Goal: Task Accomplishment & Management: Use online tool/utility

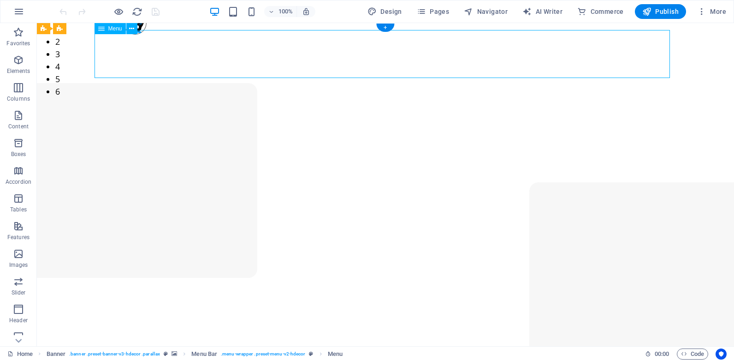
click at [434, 11] on span "Pages" at bounding box center [433, 11] width 32 height 9
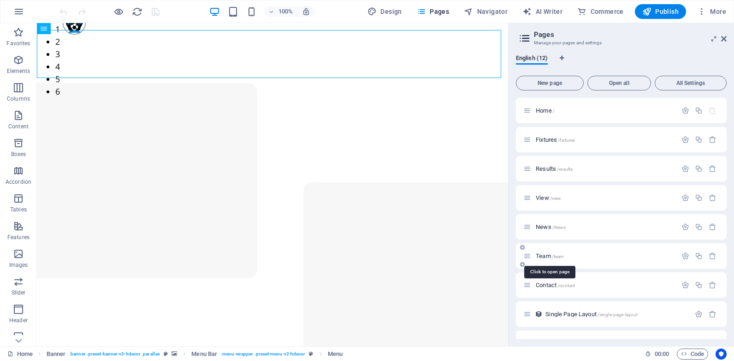
click at [543, 256] on span "Team /team" at bounding box center [550, 255] width 28 height 7
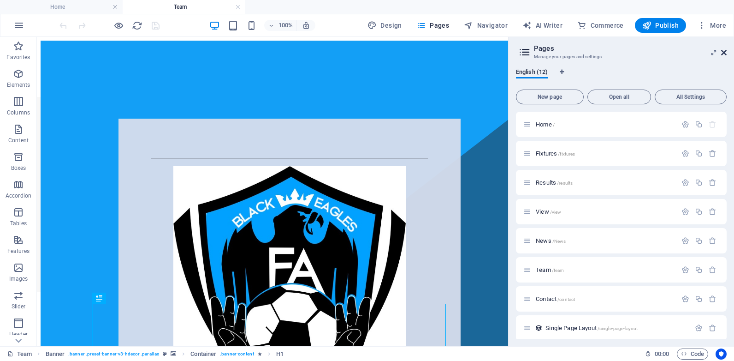
click at [723, 51] on icon at bounding box center [724, 52] width 6 height 7
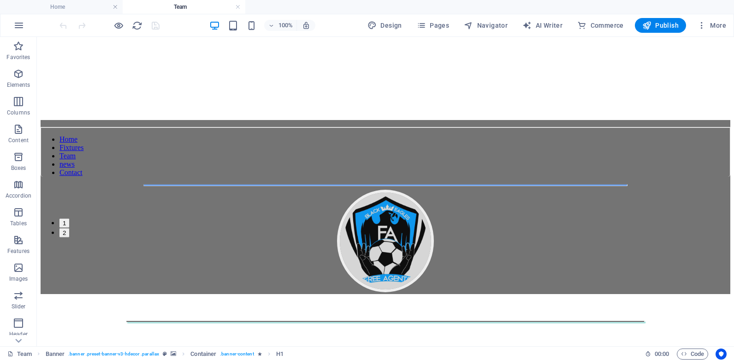
scroll to position [724, 0]
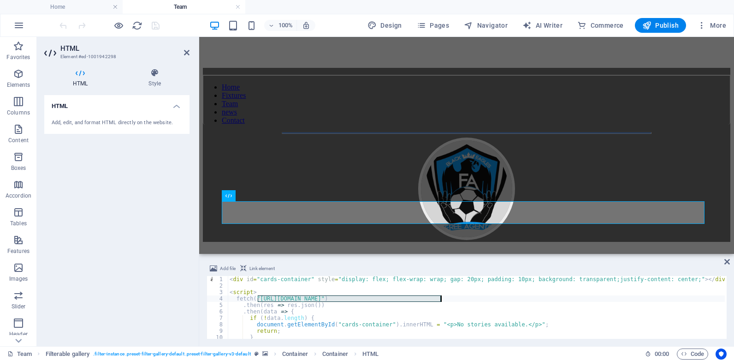
drag, startPoint x: 257, startPoint y: 296, endPoint x: 440, endPoint y: 298, distance: 182.6
click at [440, 298] on div "< div id = "cards-container" style = "display: flex; flex-wrap: wrap; gap: 20px…" at bounding box center [484, 313] width 513 height 74
paste textarea "player"
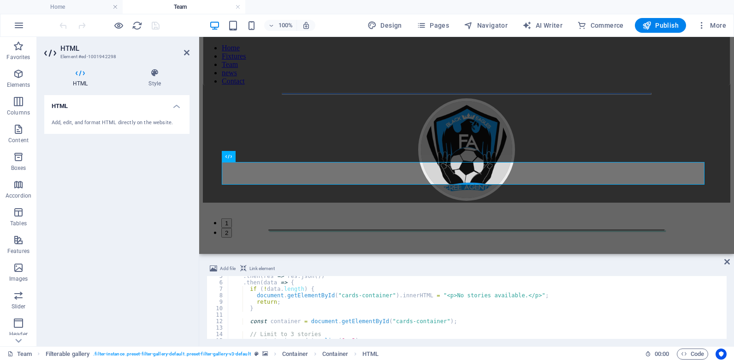
scroll to position [35, 0]
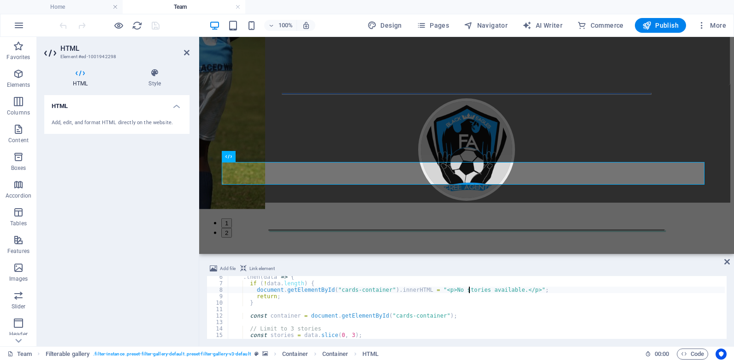
click at [468, 291] on div ". then ( data => { if ( ! data . length ) { document . getElementById ( "cards-…" at bounding box center [484, 310] width 513 height 74
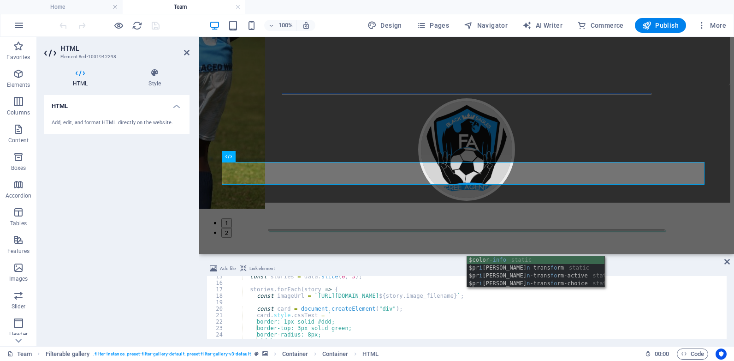
scroll to position [93, 0]
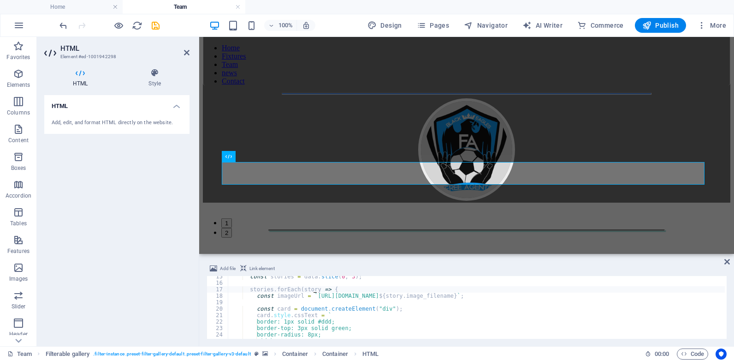
click at [314, 289] on div "const stories = data . slice ( 0 , 3 ) ; stories . forEach ( story => { const i…" at bounding box center [484, 310] width 513 height 74
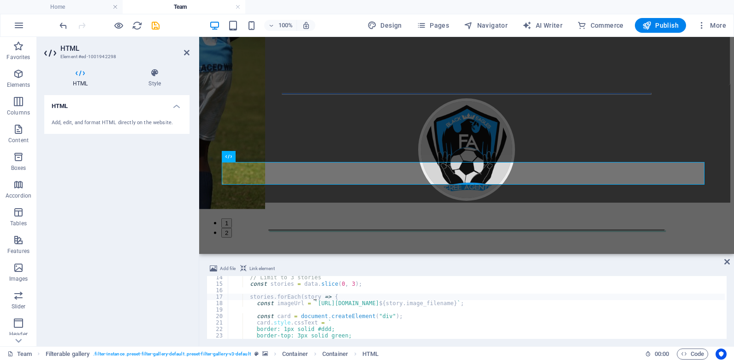
scroll to position [86, 0]
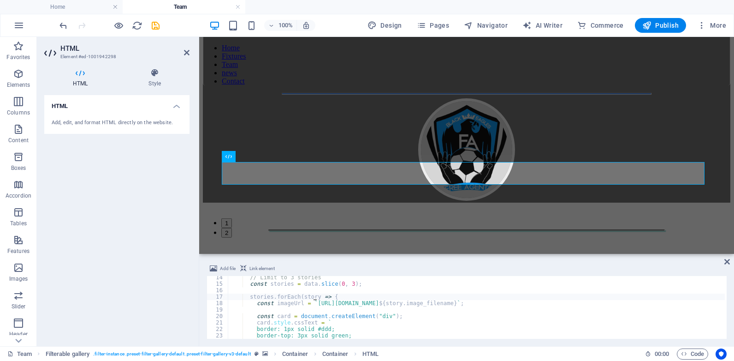
click at [287, 284] on div "// Limit to 3 stories const stories = data . slice ( 0 , 3 ) ; stories . forEac…" at bounding box center [484, 311] width 513 height 74
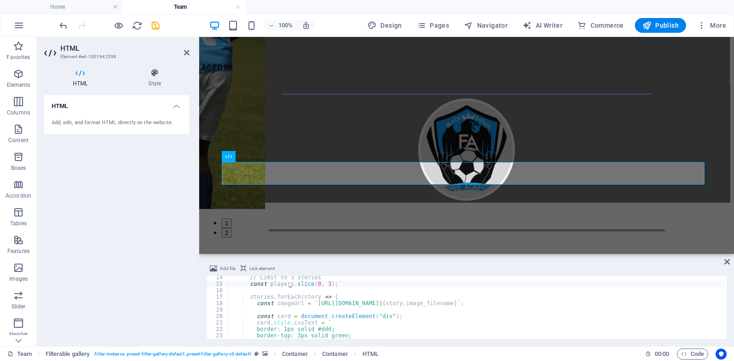
scroll to position [84, 0]
click at [315, 278] on div "// Limit to 3 stories const players . slice ( 0 , 3 ) ; stories . forEach ( sto…" at bounding box center [484, 313] width 513 height 74
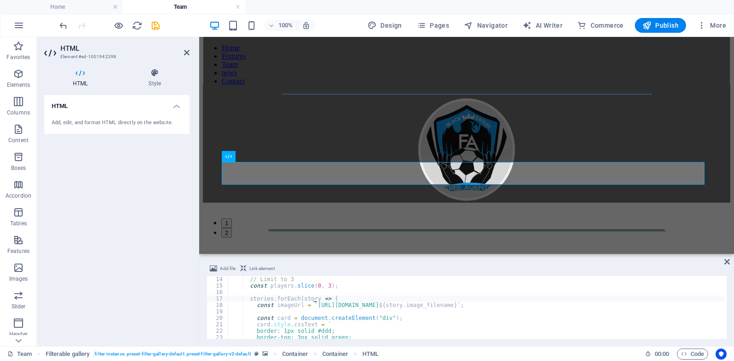
click at [313, 298] on div "// Limit to 3 const players . slice ( 0 , 3 ) ; stories . forEach ( story => { …" at bounding box center [484, 313] width 513 height 74
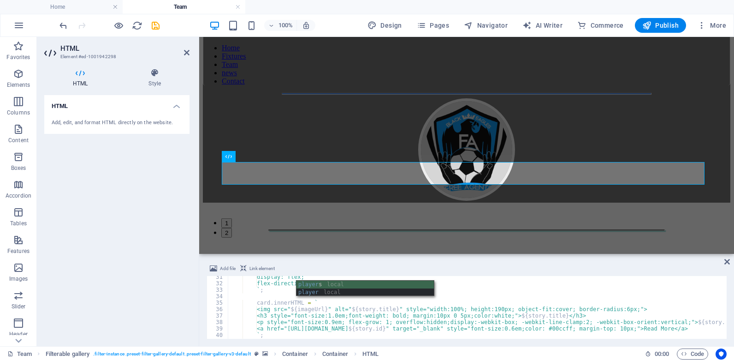
scroll to position [198, 0]
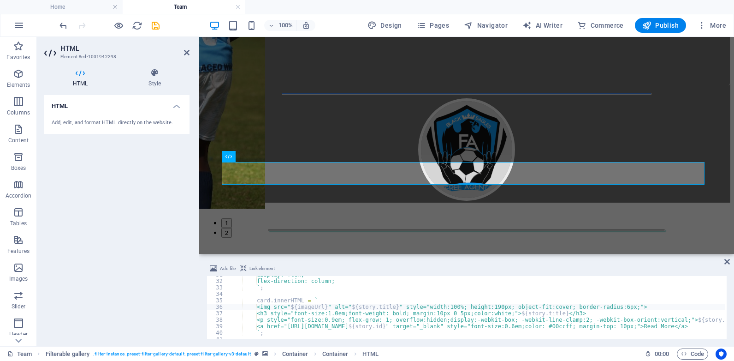
click at [369, 308] on div "display: flex; flex-direction: column; ` ; card . innerHTML = ` <img src=" ${ i…" at bounding box center [484, 308] width 513 height 74
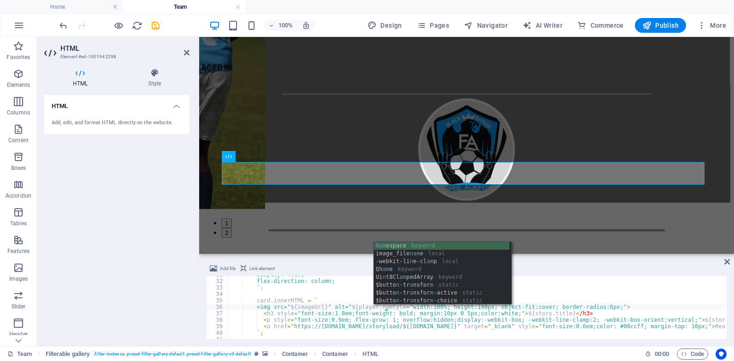
scroll to position [0, 13]
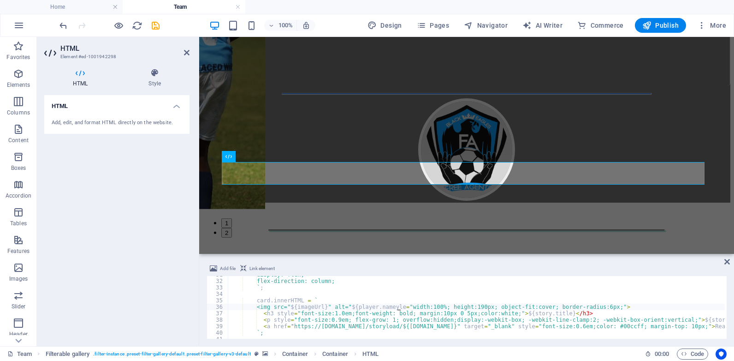
click at [397, 308] on div "display: flex; flex-direction: column; ` ; card . innerHTML = ` <img src=" ${ i…" at bounding box center [484, 308] width 513 height 74
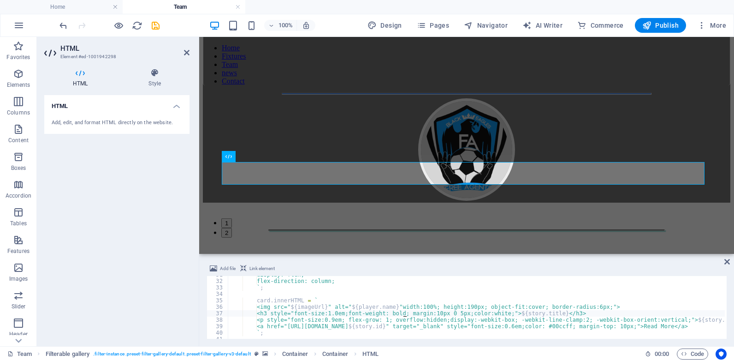
click at [404, 314] on div "display: flex; flex-direction: column; ` ; card . innerHTML = ` <img src=" ${ i…" at bounding box center [484, 308] width 513 height 74
click at [62, 23] on icon "undo" at bounding box center [63, 25] width 11 height 11
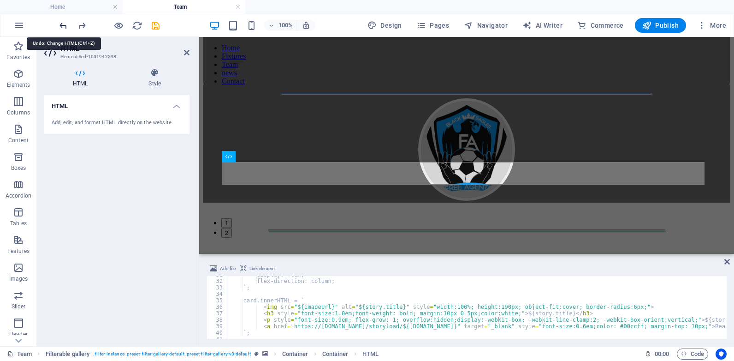
click at [62, 23] on icon "undo" at bounding box center [63, 25] width 11 height 11
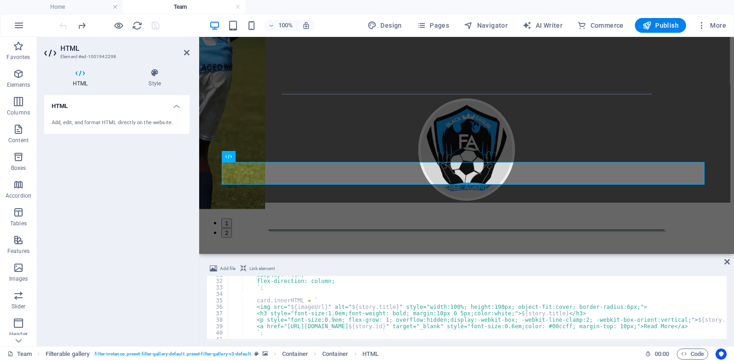
click at [725, 316] on div "Add file Link element <h3 style="font-size:1.0em;font-weight: bold; margin:10px…" at bounding box center [466, 300] width 535 height 90
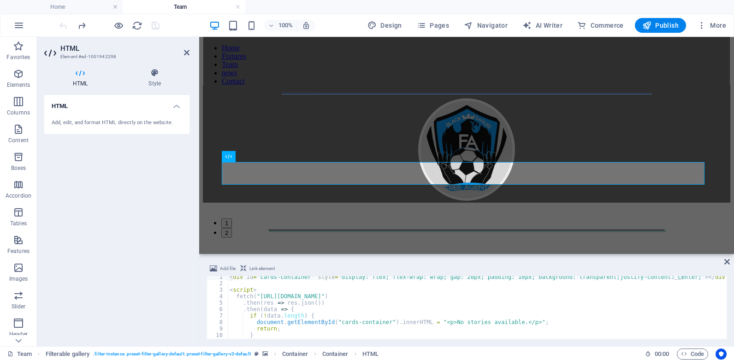
scroll to position [0, 0]
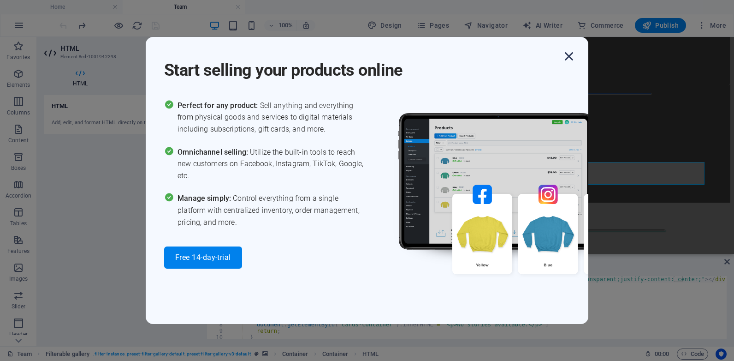
click at [566, 54] on icon "button" at bounding box center [569, 56] width 17 height 17
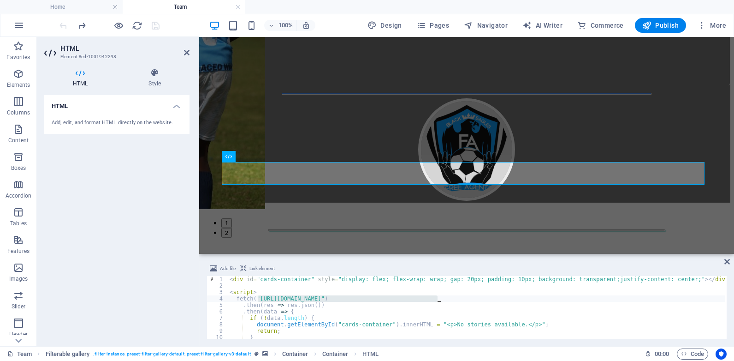
drag, startPoint x: 258, startPoint y: 299, endPoint x: 439, endPoint y: 298, distance: 181.2
click at [439, 298] on div "< div id = "cards-container" style = "display: flex; flex-wrap: wrap; gap: 20px…" at bounding box center [484, 313] width 513 height 74
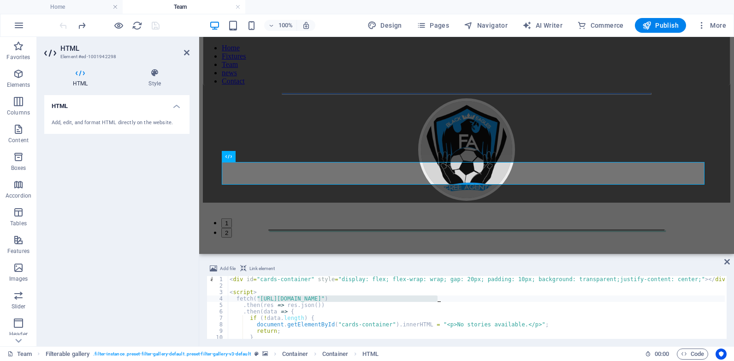
paste textarea "players.json"
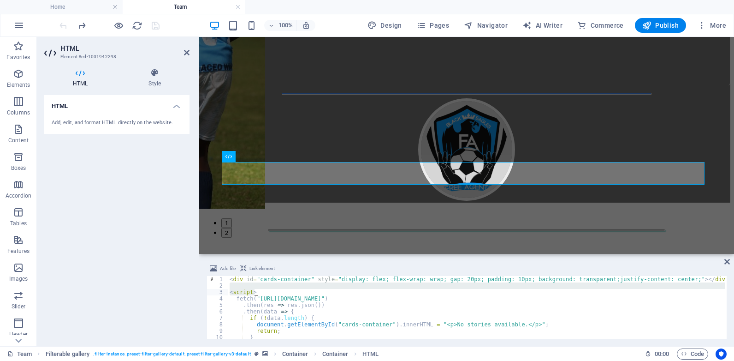
drag, startPoint x: 724, startPoint y: 283, endPoint x: 722, endPoint y: 292, distance: 9.4
click at [722, 292] on div "fetch("https://updates.freeagentsfc.co.za/data/players.json") 1 2 3 4 5 6 7 8 9…" at bounding box center [467, 307] width 520 height 63
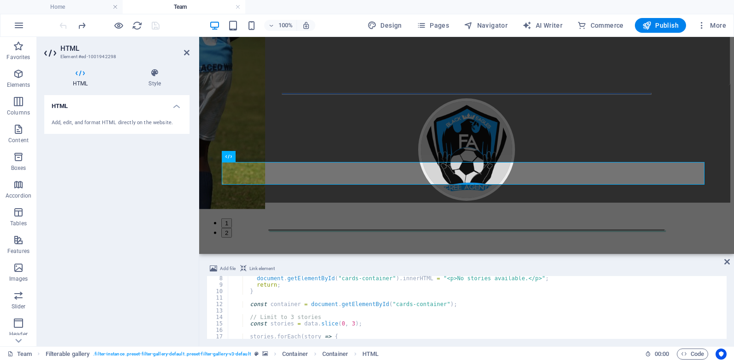
scroll to position [45, 0]
click at [467, 279] on div "document . getElementById ( "cards-container" ) . innerHTML = "<p>No stories av…" at bounding box center [484, 313] width 513 height 74
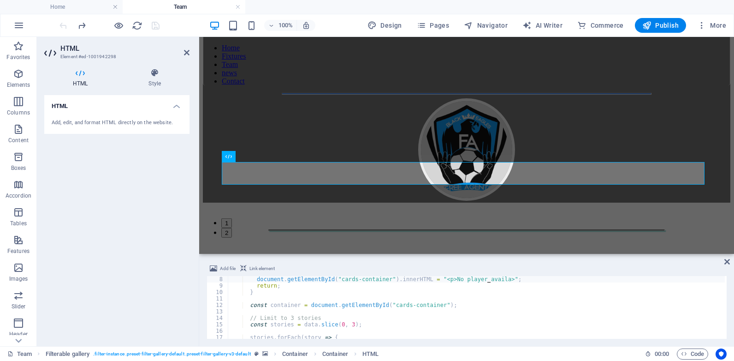
scroll to position [0, 21]
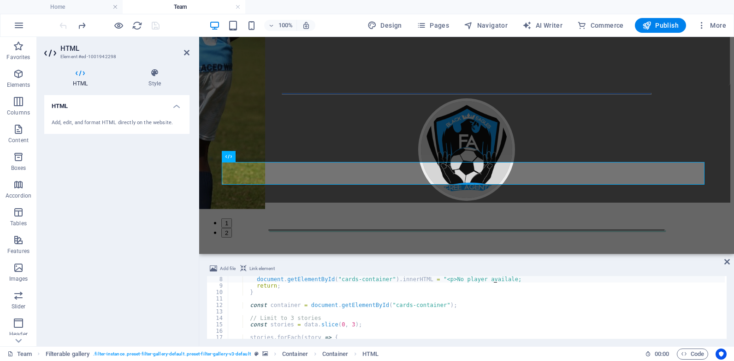
click at [492, 279] on div "document . getElementById ( "cards-container" ) . innerHTML = "<p>No player ava…" at bounding box center [484, 313] width 513 height 74
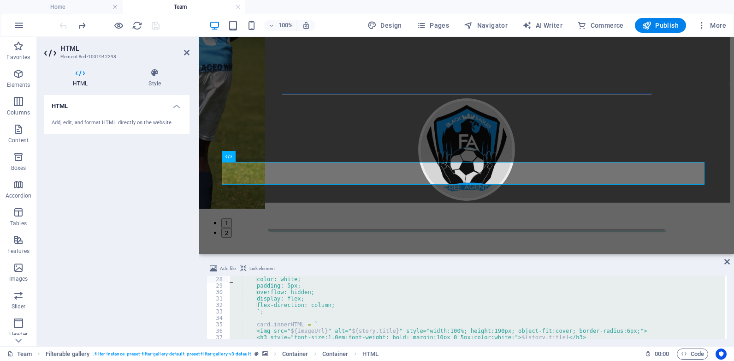
scroll to position [0, 0]
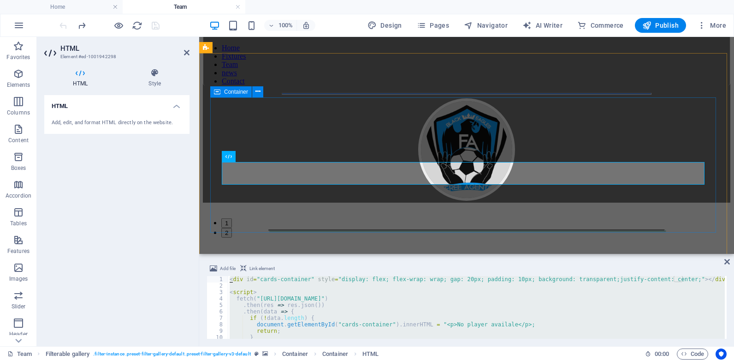
drag, startPoint x: 458, startPoint y: 361, endPoint x: 211, endPoint y: 187, distance: 301.9
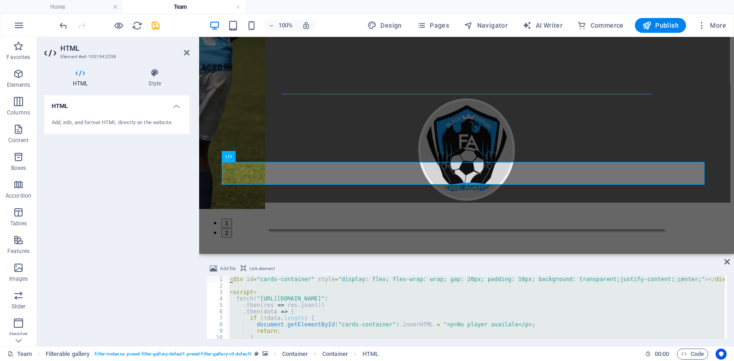
click at [232, 279] on div "< div id = "cards-container" style = "display: flex; flex-wrap: wrap; gap: 20px…" at bounding box center [476, 307] width 497 height 63
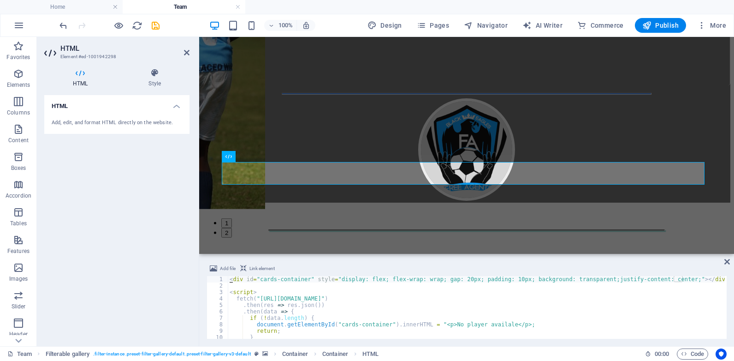
click at [231, 279] on div "< div id = "cards-container" style = "display: flex; flex-wrap: wrap; gap: 20px…" at bounding box center [484, 313] width 513 height 74
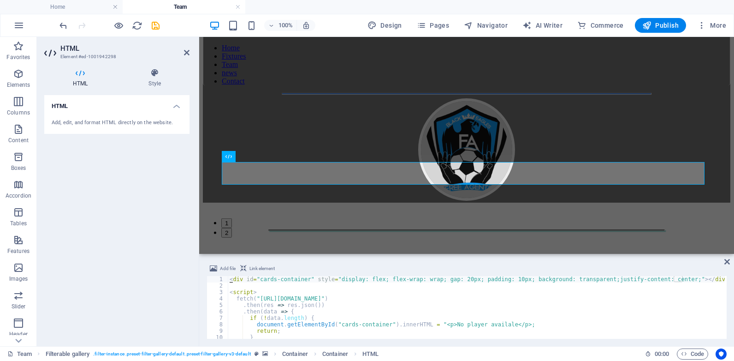
click at [229, 277] on div "< div id = "cards-container" style = "display: flex; flex-wrap: wrap; gap: 20px…" at bounding box center [484, 313] width 513 height 74
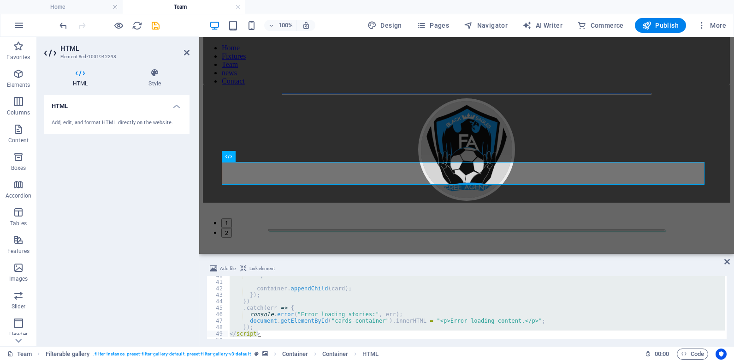
scroll to position [262, 0]
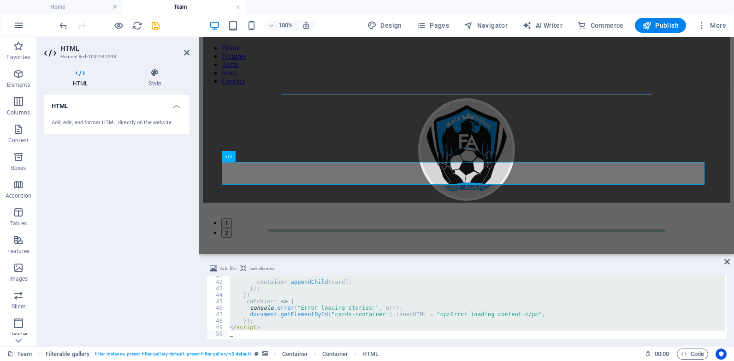
drag, startPoint x: 229, startPoint y: 277, endPoint x: 382, endPoint y: 377, distance: 182.3
click at [382, 360] on html "freeagentsfc Home Team Favorites Elements Columns Content Boxes Accordion Table…" at bounding box center [367, 180] width 734 height 361
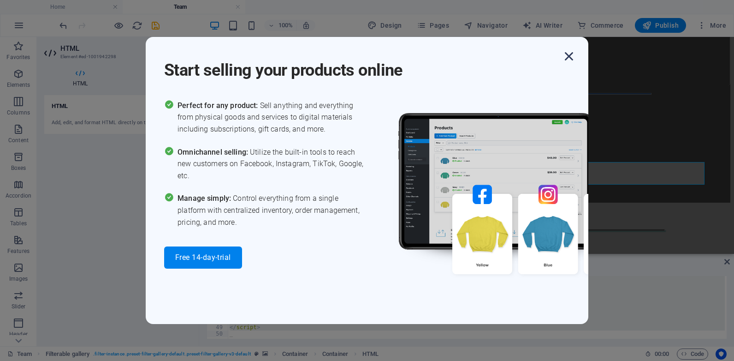
click at [572, 56] on icon "button" at bounding box center [569, 56] width 17 height 17
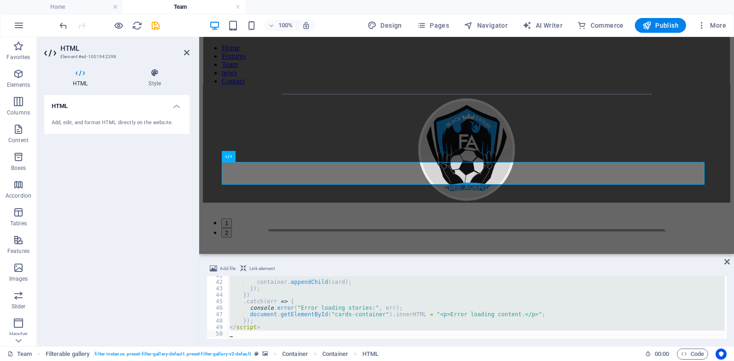
click at [260, 326] on div "container . appendChild ( card ) ; }) ; }) . catch ( err => { console . error (…" at bounding box center [476, 307] width 497 height 63
type textarea "</script>"
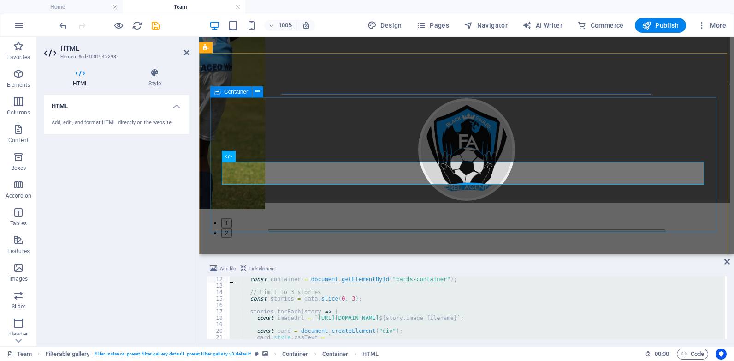
scroll to position [0, 0]
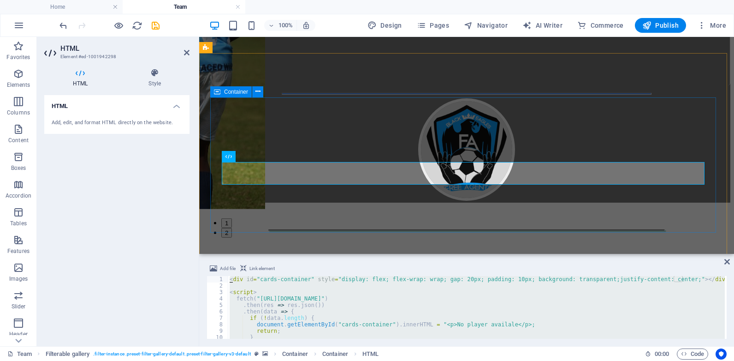
drag, startPoint x: 459, startPoint y: 363, endPoint x: 217, endPoint y: 183, distance: 301.6
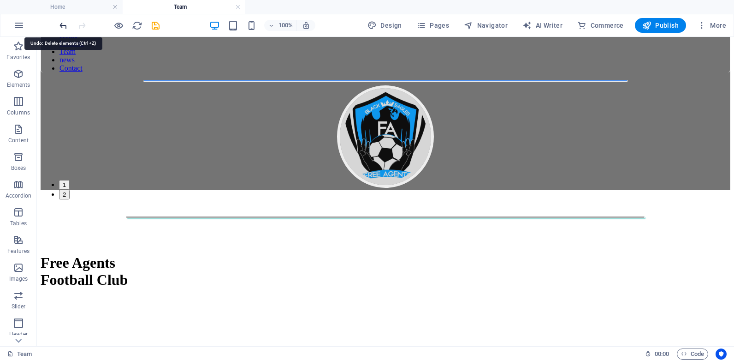
click at [60, 25] on icon "undo" at bounding box center [63, 25] width 11 height 11
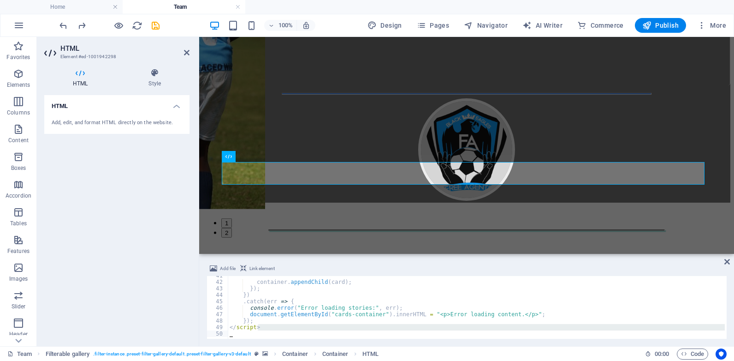
scroll to position [262, 0]
click at [259, 326] on div "container . appendChild ( card ) ; }) ; }) . catch ( err => { console . error (…" at bounding box center [476, 307] width 497 height 63
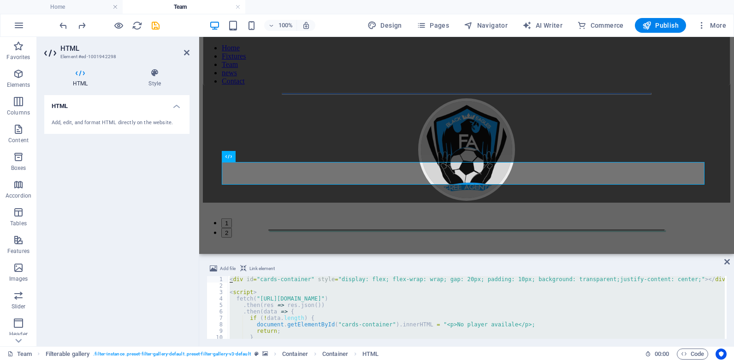
scroll to position [0, 0]
drag, startPoint x: 259, startPoint y: 326, endPoint x: 223, endPoint y: 274, distance: 63.1
click at [223, 274] on div "Add file Link element </script> 1 2 3 4 5 6 7 8 9 10 11 12 < div id = "cards-co…" at bounding box center [467, 301] width 520 height 76
type textarea "<div id="cards-container" style="display: flex; flex-wrap: wrap; gap: 20px; pad…"
paste textarea
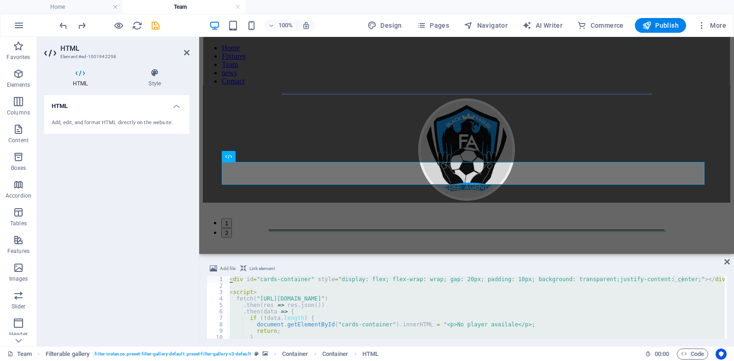
scroll to position [320, 0]
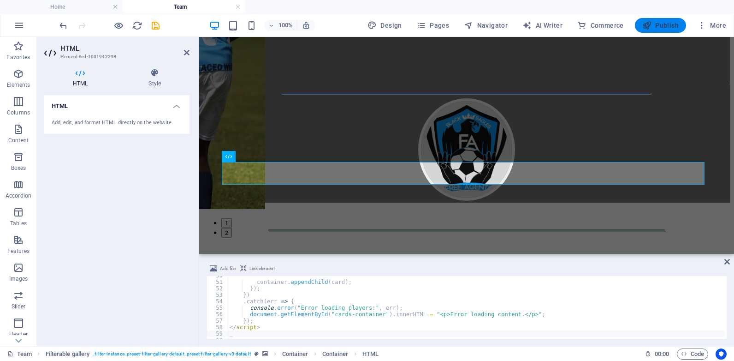
click at [652, 30] on button "Publish" at bounding box center [660, 25] width 51 height 15
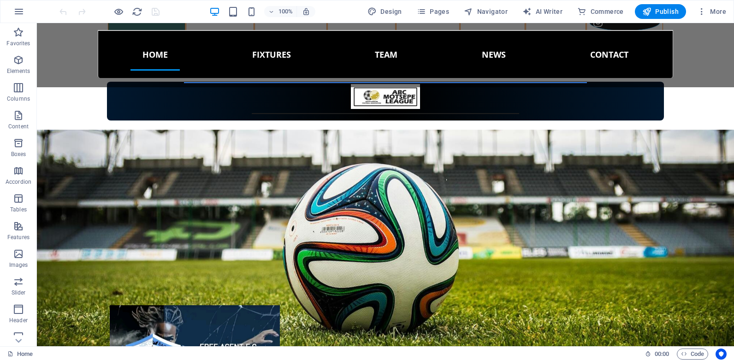
scroll to position [622, 0]
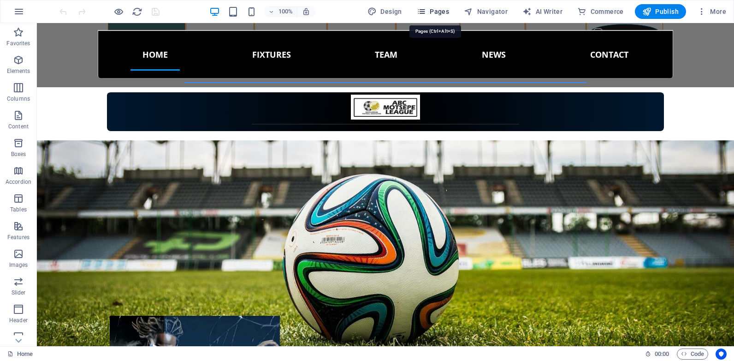
click at [435, 7] on span "Pages" at bounding box center [433, 11] width 32 height 9
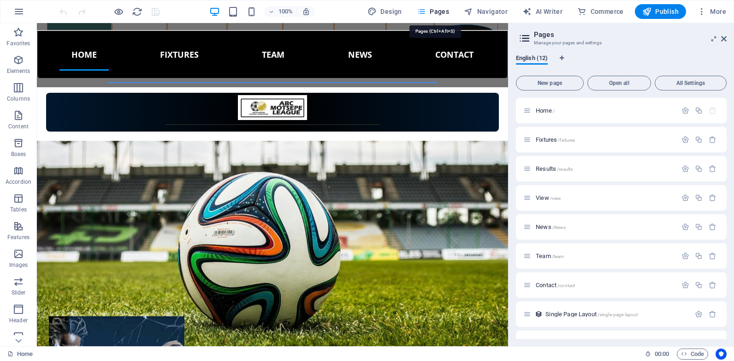
scroll to position [644, 0]
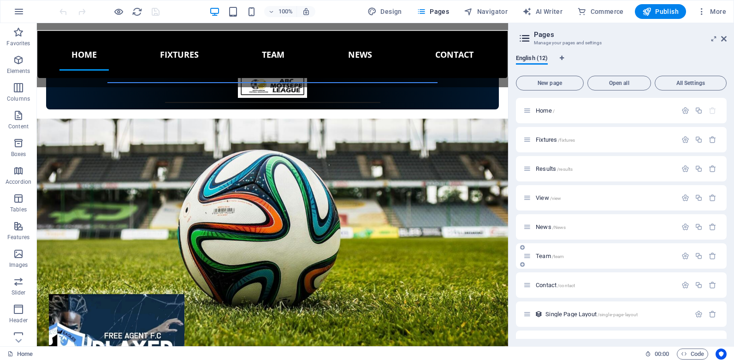
click at [542, 255] on span "Team /team" at bounding box center [550, 255] width 28 height 7
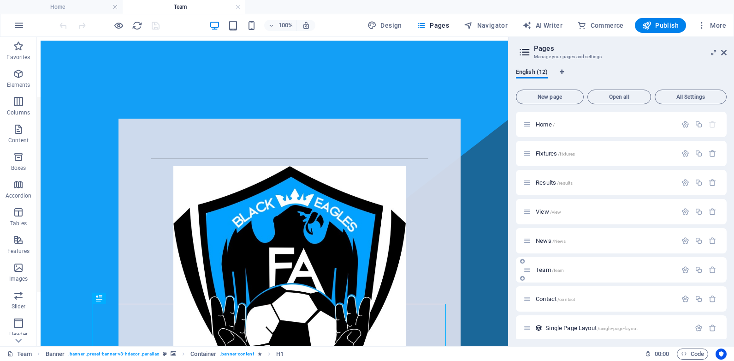
scroll to position [0, 0]
click at [724, 53] on icon at bounding box center [724, 52] width 6 height 7
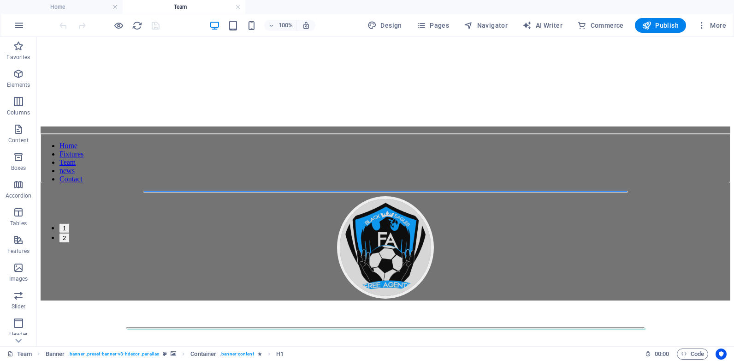
scroll to position [754, 0]
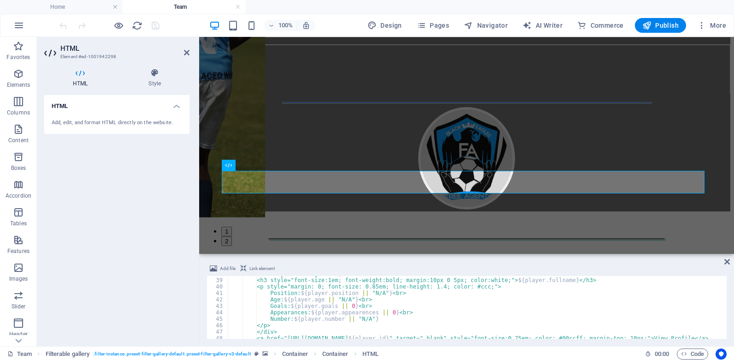
scroll to position [241, 0]
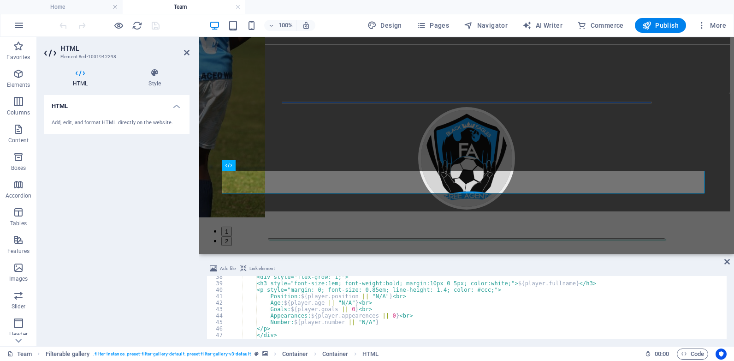
click at [483, 290] on div "<div style="flex-grow: 1;"> <h3 style="font-size:1em; font-weight:bold; margin:…" at bounding box center [489, 310] width 522 height 74
click at [484, 290] on div "<div style="flex-grow: 1;"> <h3 style="font-size:1em; font-weight:bold; margin:…" at bounding box center [489, 310] width 522 height 74
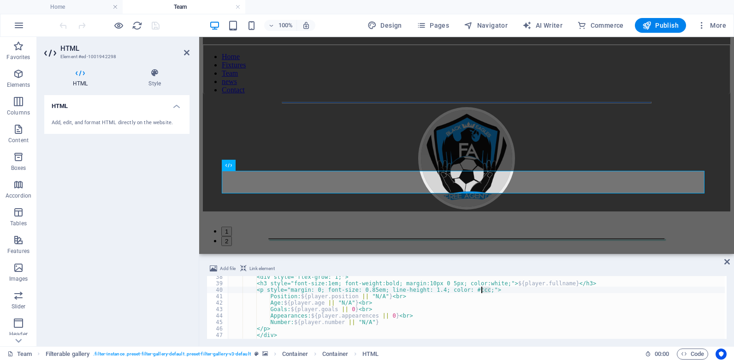
click at [484, 290] on div "<div style="flex-grow: 1;"> <h3 style="font-size:1em; font-weight:bold; margin:…" at bounding box center [476, 307] width 497 height 63
click at [486, 289] on div "<div style="flex-grow: 1;"> <h3 style="font-size:1em; font-weight:bold; margin:…" at bounding box center [489, 310] width 522 height 74
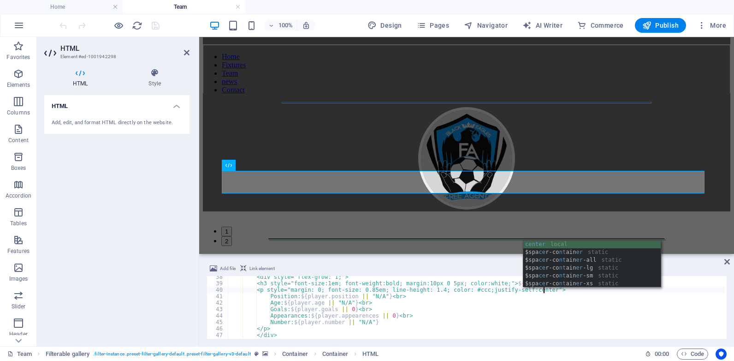
scroll to position [0, 26]
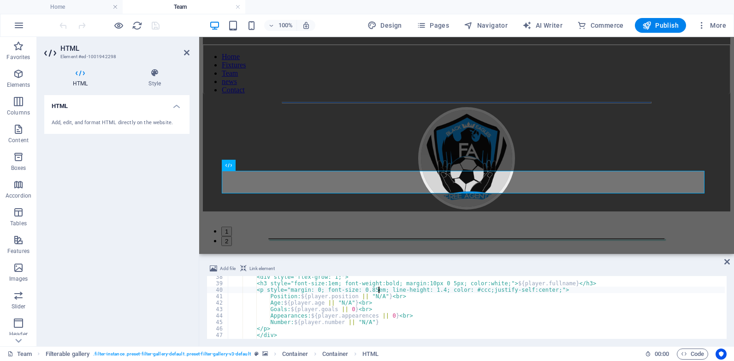
click at [378, 289] on div "<div style="flex-grow: 1;"> <h3 style="font-size:1em; font-weight:bold; margin:…" at bounding box center [489, 310] width 522 height 74
click at [376, 289] on div "<div style="flex-grow: 1;"> <h3 style="font-size:1em; font-weight:bold; margin:…" at bounding box center [489, 310] width 522 height 74
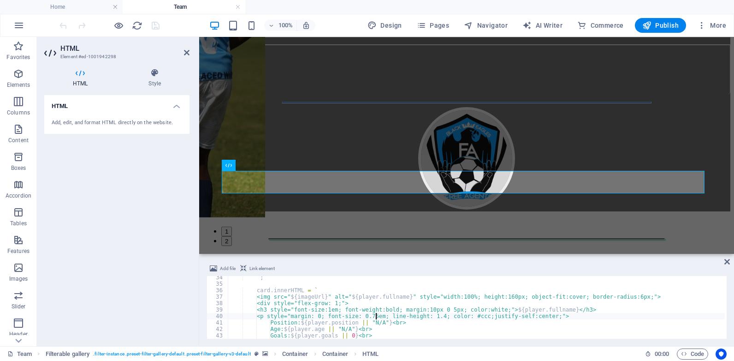
scroll to position [212, 0]
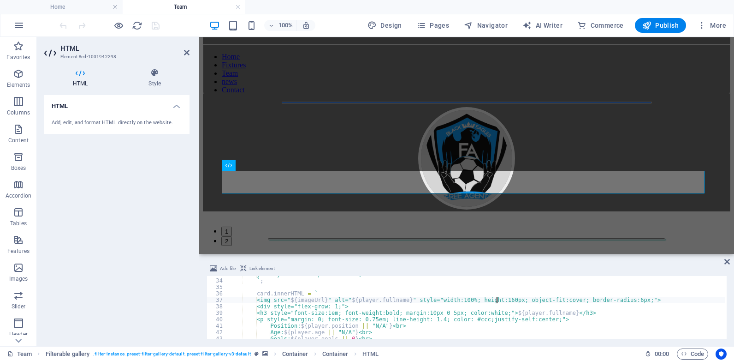
click at [497, 302] on div "justify-content: space-between; ` ; card . innerHTML = ` <img src=" ${ imageUrl…" at bounding box center [489, 308] width 522 height 74
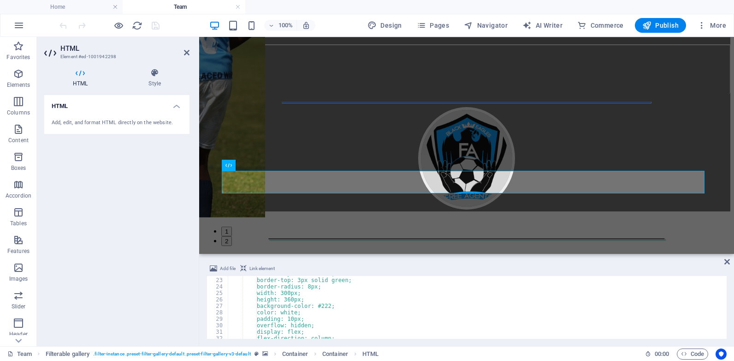
scroll to position [141, 0]
click at [294, 316] on div "border: 1px solid #ddd; border-top: 3px solid green; border-radius: 8px; width:…" at bounding box center [489, 307] width 522 height 74
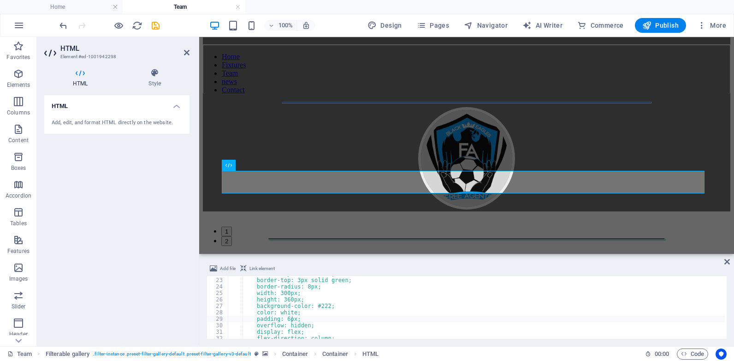
click at [726, 304] on div "Add file Link element padding: 6px; 22 23 24 25 26 27 28 29 30 31 32 33 34 bord…" at bounding box center [466, 300] width 535 height 90
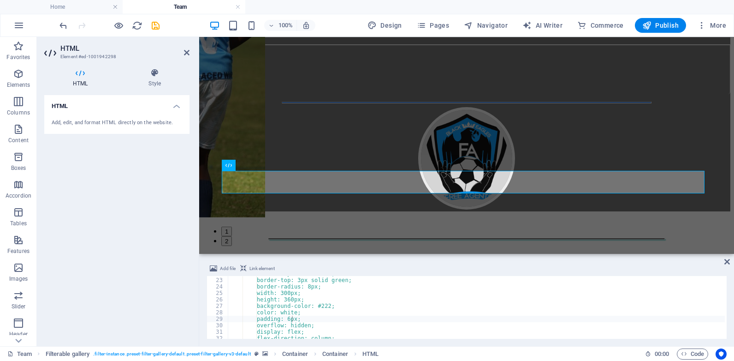
click at [726, 299] on div "Add file Link element padding: 6px; 22 23 24 25 26 27 28 29 30 31 32 33 34 bord…" at bounding box center [466, 300] width 535 height 90
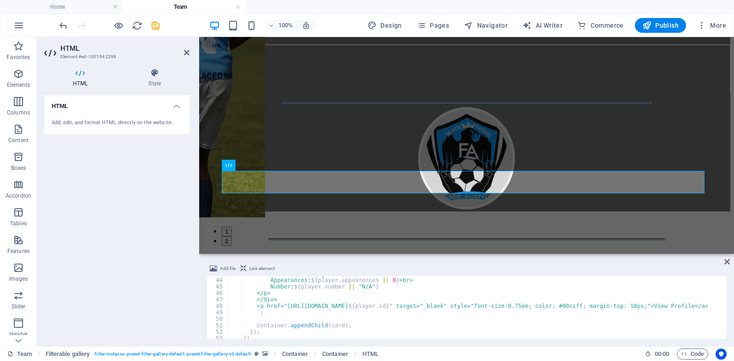
scroll to position [277, 0]
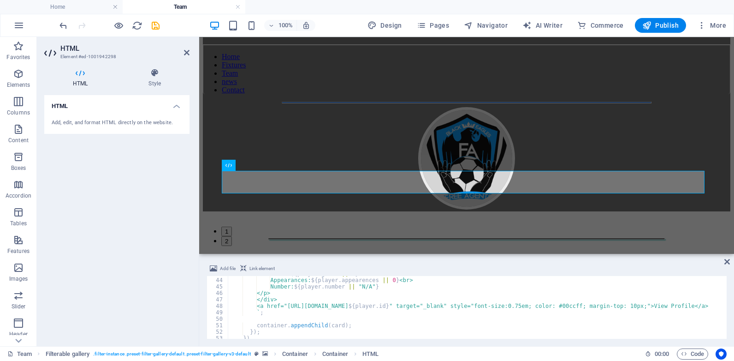
type textarea "<a href="https://updates.freeagentsfc.co.za/player/${player.id}" target="_blank…"
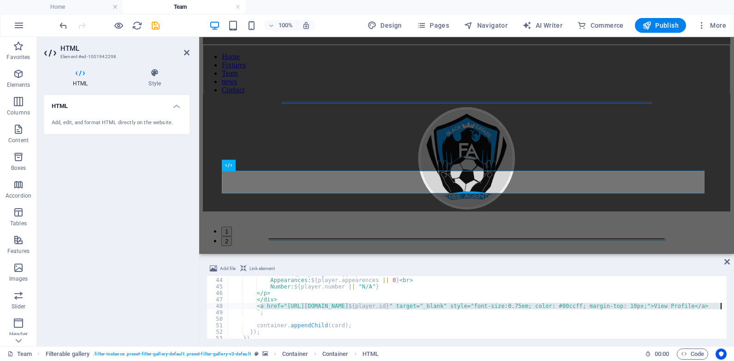
scroll to position [0, 25]
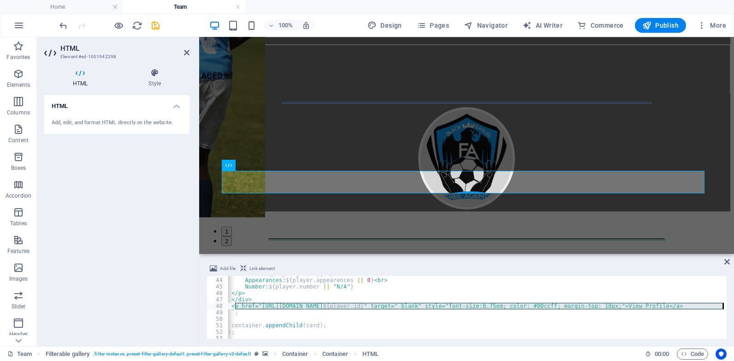
drag, startPoint x: 260, startPoint y: 307, endPoint x: 735, endPoint y: 307, distance: 475.9
click at [734, 307] on html "freeagentsfc Home Team Favorites Elements Columns Content Boxes Accordion Table…" at bounding box center [367, 180] width 734 height 361
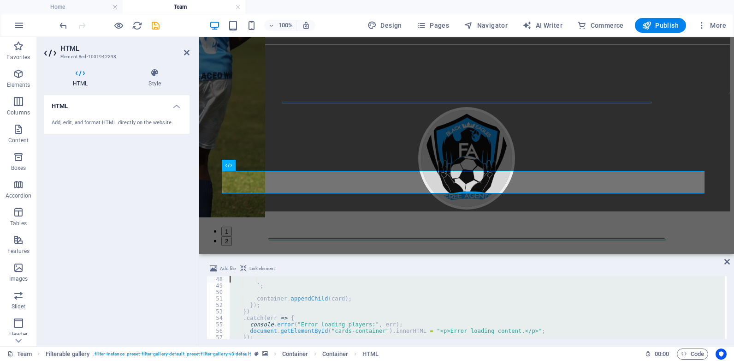
scroll to position [0, 0]
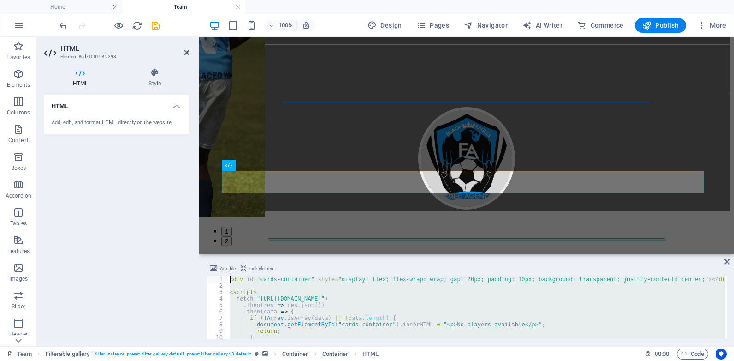
drag, startPoint x: 266, startPoint y: 323, endPoint x: 226, endPoint y: 278, distance: 59.8
click at [226, 278] on div "1 2 3 4 5 6 7 8 9 10 11 < div id = "cards-container" style = "display: flex; fl…" at bounding box center [467, 307] width 520 height 63
type textarea "<div id="cards-container" style="display: flex; flex-wrap: wrap; gap: 20px; pad…"
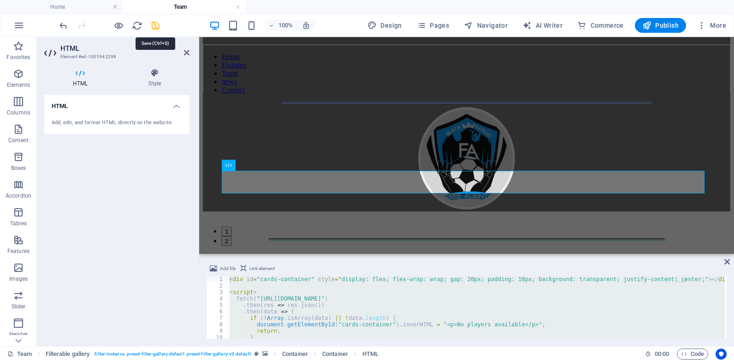
click at [156, 25] on icon "save" at bounding box center [155, 25] width 11 height 11
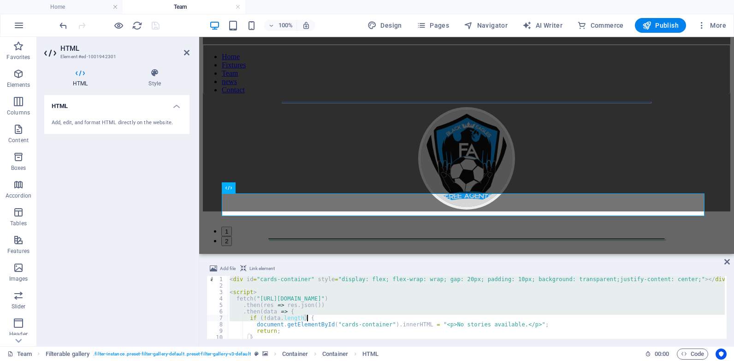
scroll to position [262, 0]
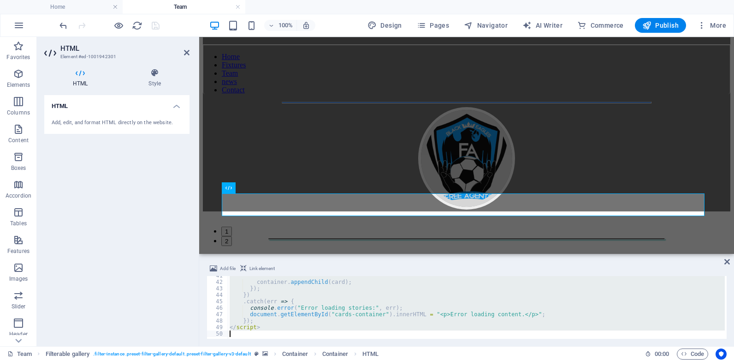
drag, startPoint x: 229, startPoint y: 279, endPoint x: 354, endPoint y: 378, distance: 159.9
click at [354, 360] on html "freeagentsfc Home Team Favorites Elements Columns Content Boxes Accordion Table…" at bounding box center [367, 180] width 734 height 361
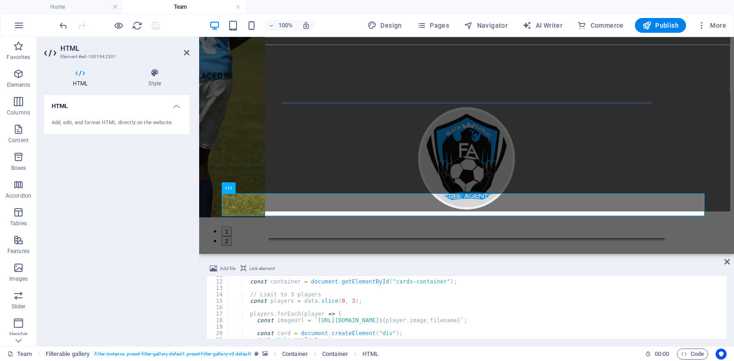
scroll to position [69, 0]
click at [335, 299] on div "const container = document . getElementById ( "cards-container" ) ; // Limit to…" at bounding box center [476, 310] width 497 height 76
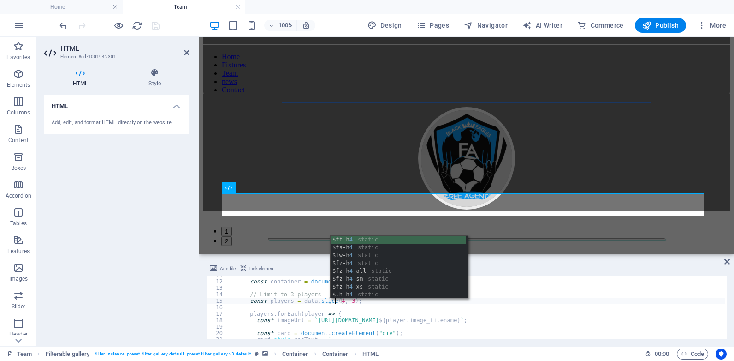
scroll to position [0, 8]
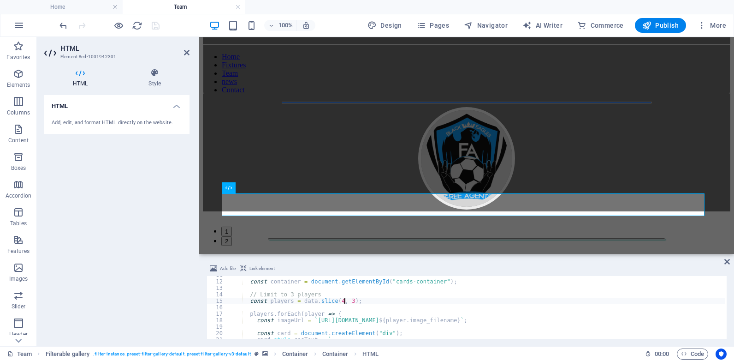
click at [344, 302] on div "const container = document . getElementById ( "cards-container" ) ; // Limit to…" at bounding box center [476, 310] width 497 height 76
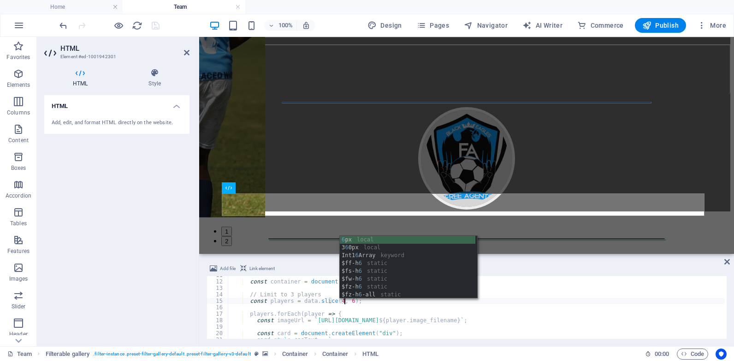
scroll to position [0, 9]
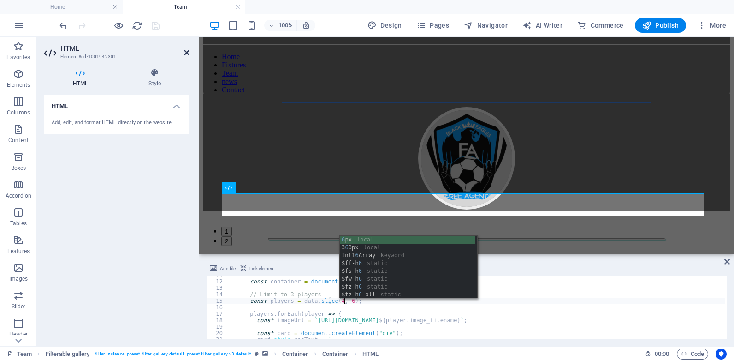
type textarea "const players = data.slice(4, 6);"
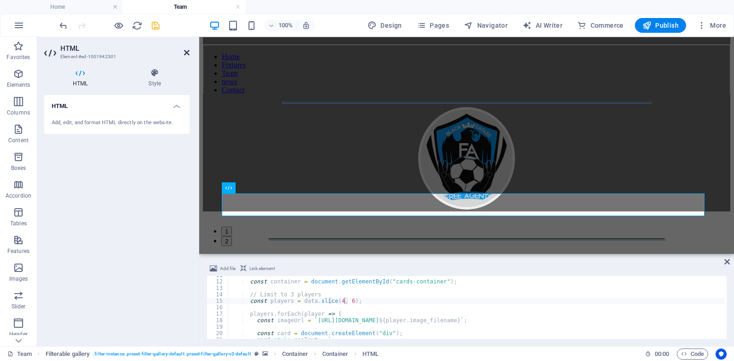
click at [186, 52] on icon at bounding box center [187, 52] width 6 height 7
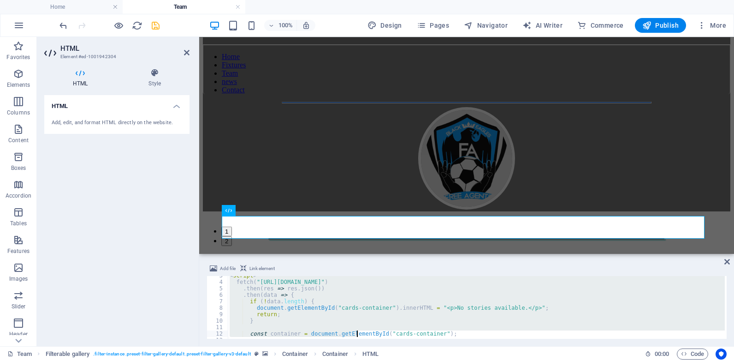
scroll to position [262, 0]
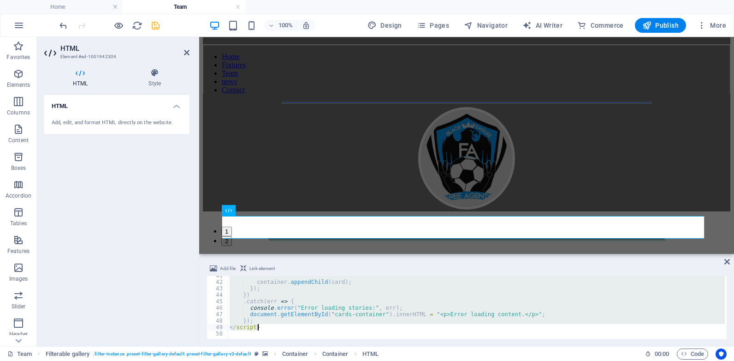
drag, startPoint x: 229, startPoint y: 278, endPoint x: 285, endPoint y: 326, distance: 74.2
click at [285, 326] on div "container . appendChild ( card ) ; }) ; }) . catch ( err => { console . error (…" at bounding box center [484, 309] width 513 height 74
type textarea "}); </script>"
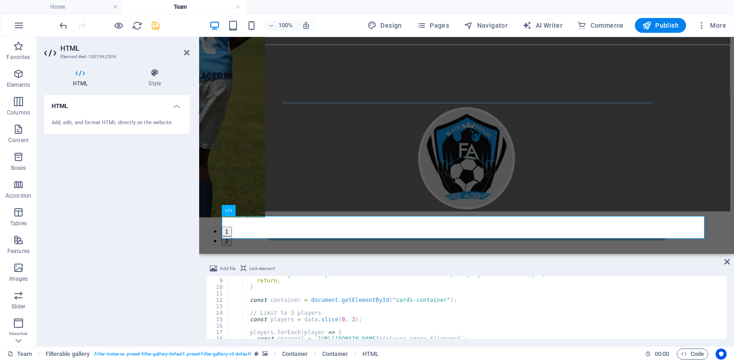
scroll to position [59, 0]
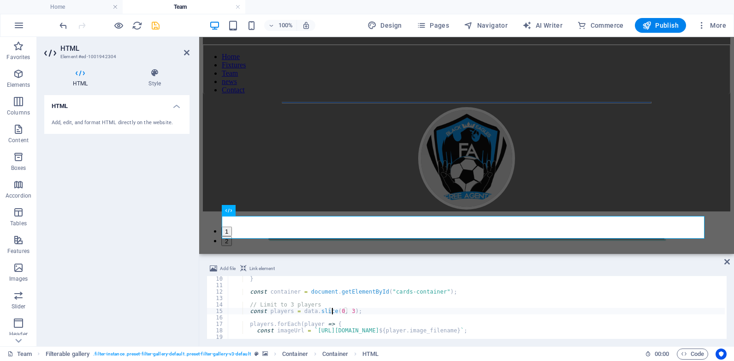
click at [334, 310] on div "} const container = document . getElementById ( "cards-container" ) ; // Limit …" at bounding box center [476, 313] width 497 height 76
click at [336, 309] on div "} const container = document . getElementById ( "cards-container" ) ; // Limit …" at bounding box center [476, 313] width 497 height 76
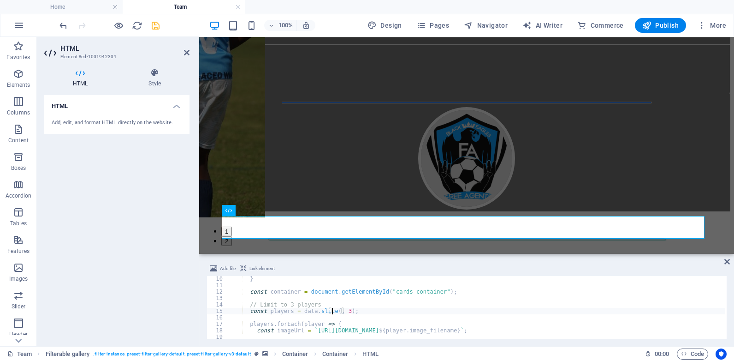
scroll to position [0, 8]
click at [344, 309] on div "} const container = document . getElementById ( "cards-container" ) ; // Limit …" at bounding box center [476, 313] width 497 height 76
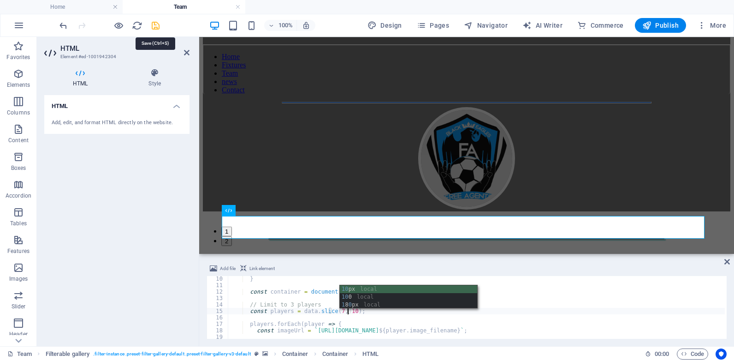
type textarea "const players = data.slice(7, 10);"
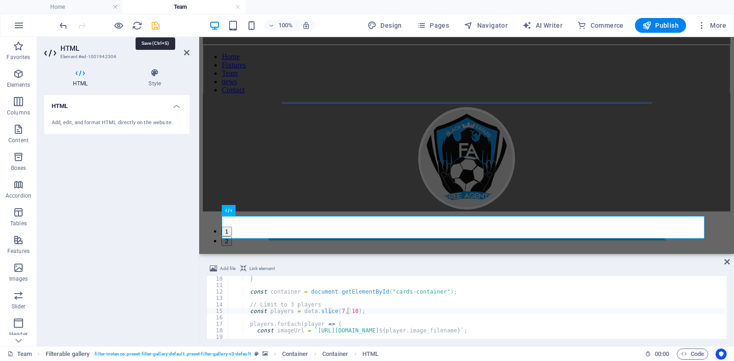
click at [153, 24] on icon "save" at bounding box center [155, 25] width 11 height 11
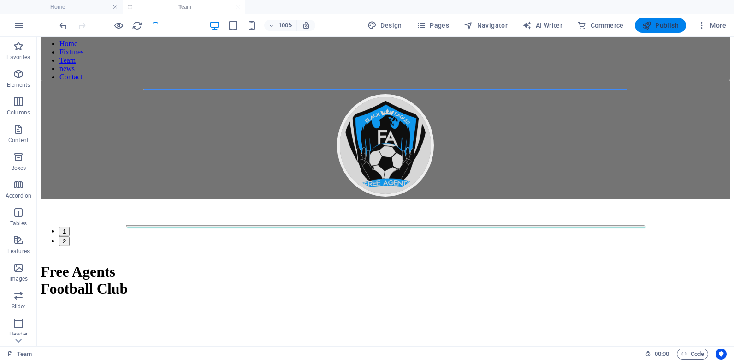
click at [658, 23] on span "Publish" at bounding box center [660, 25] width 36 height 9
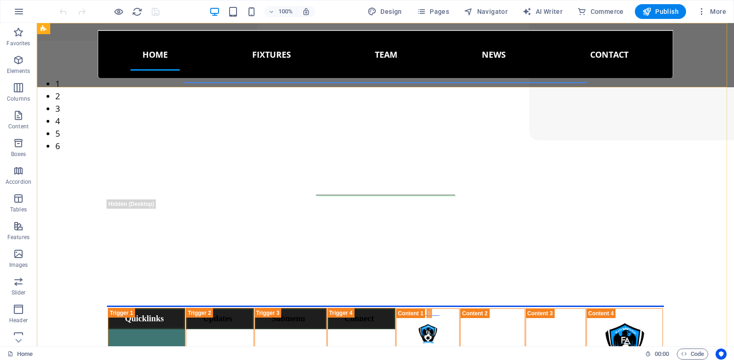
scroll to position [88, 0]
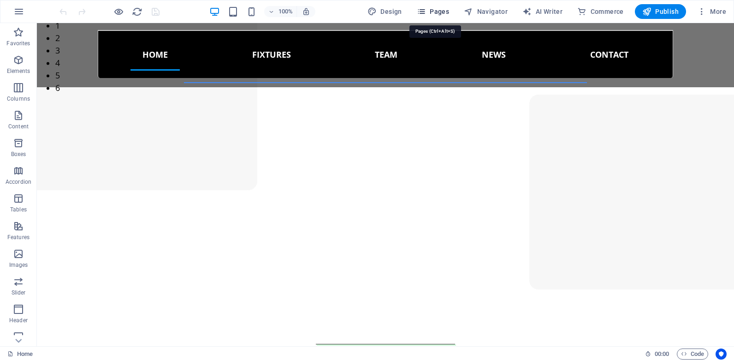
click at [434, 13] on span "Pages" at bounding box center [433, 11] width 32 height 9
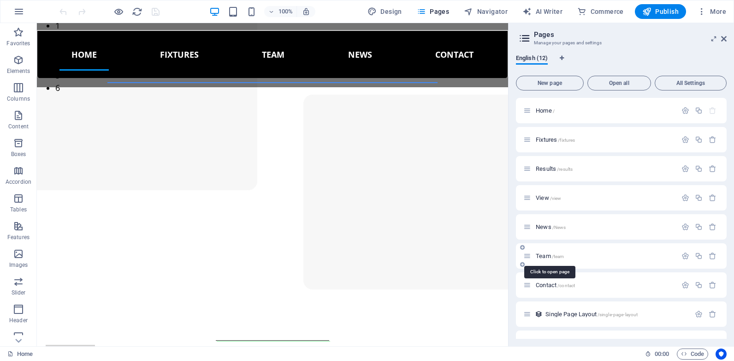
click at [542, 255] on span "Team /team" at bounding box center [550, 255] width 28 height 7
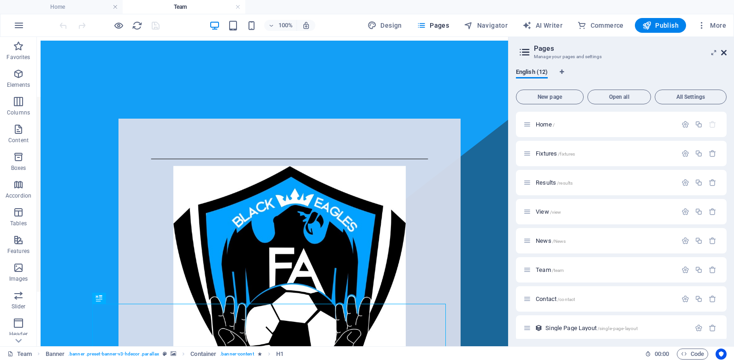
scroll to position [0, 0]
click at [726, 52] on icon at bounding box center [724, 52] width 6 height 7
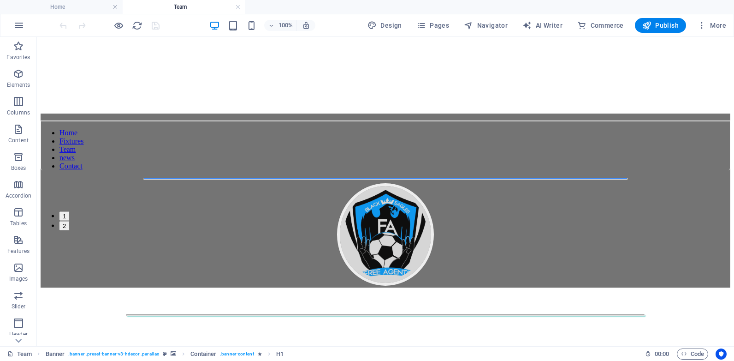
scroll to position [761, 0]
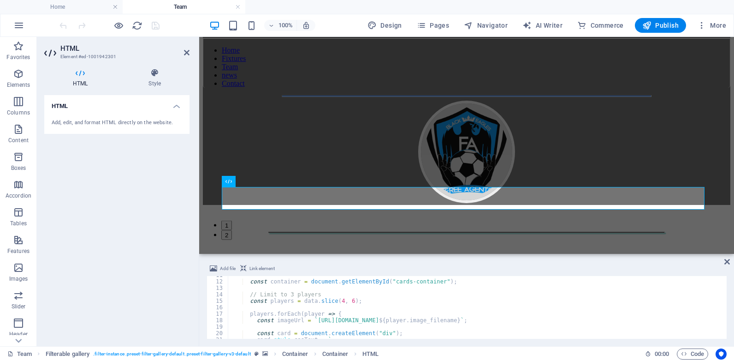
scroll to position [80, 0]
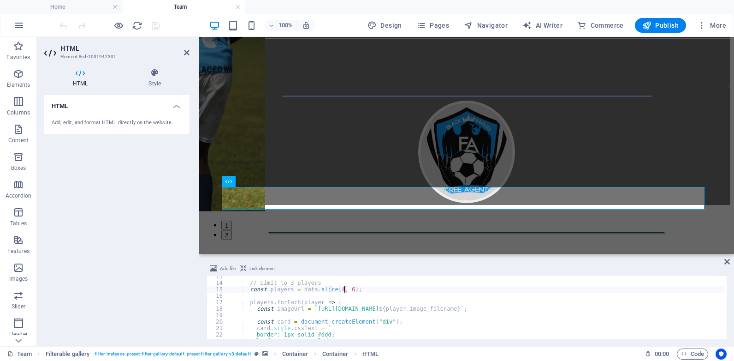
click at [345, 289] on div "// Limit to 3 players const players = data . slice ( 4 , 6 ) ; players . forEac…" at bounding box center [476, 311] width 497 height 76
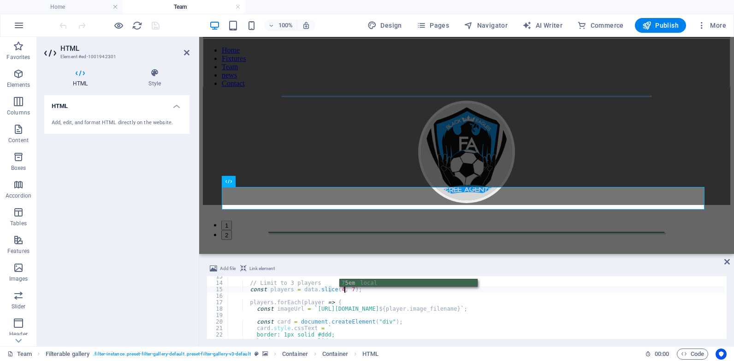
scroll to position [0, 9]
type textarea "const players = data.slice(4, 7);"
click at [186, 49] on icon at bounding box center [187, 52] width 6 height 7
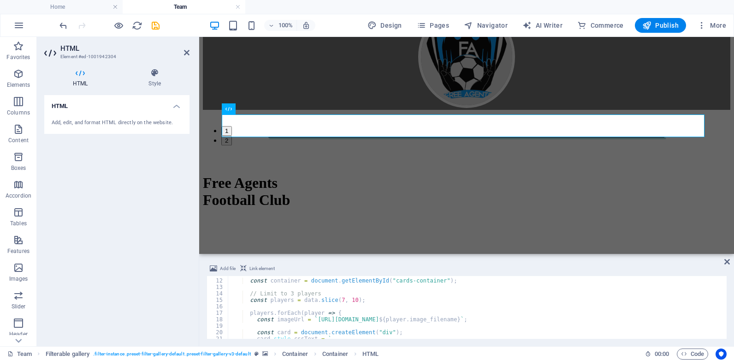
scroll to position [70, 0]
click at [348, 299] on div "const container = document . getElementById ( "cards-container" ) ; // Limit to…" at bounding box center [476, 309] width 497 height 76
click at [334, 297] on div "const container = document . getElementById ( "cards-container" ) ; // Limit to…" at bounding box center [476, 309] width 497 height 76
click at [335, 298] on div "const container = document . getElementById ( "cards-container" ) ; // Limit to…" at bounding box center [476, 309] width 497 height 76
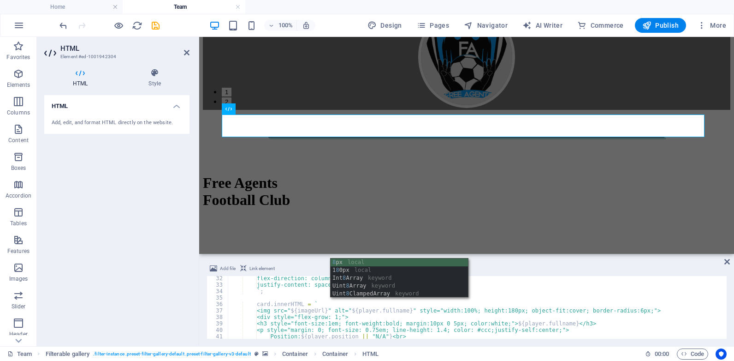
scroll to position [201, 0]
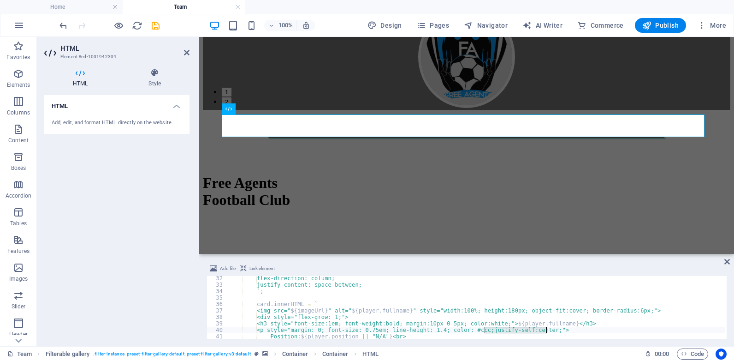
drag, startPoint x: 484, startPoint y: 330, endPoint x: 546, endPoint y: 330, distance: 61.8
click at [546, 330] on div "flex-direction: column; justify-content: space-between; ` ; card . innerHTML = …" at bounding box center [476, 313] width 497 height 76
click at [498, 323] on div "flex-direction: column; justify-content: space-between; ` ; card . innerHTML = …" at bounding box center [476, 313] width 497 height 76
click at [500, 321] on div "flex-direction: column; justify-content: space-between; ` ; card . innerHTML = …" at bounding box center [476, 313] width 497 height 76
click at [496, 309] on div "flex-direction: column; justify-content: space-between; ` ; card . innerHTML = …" at bounding box center [476, 313] width 497 height 76
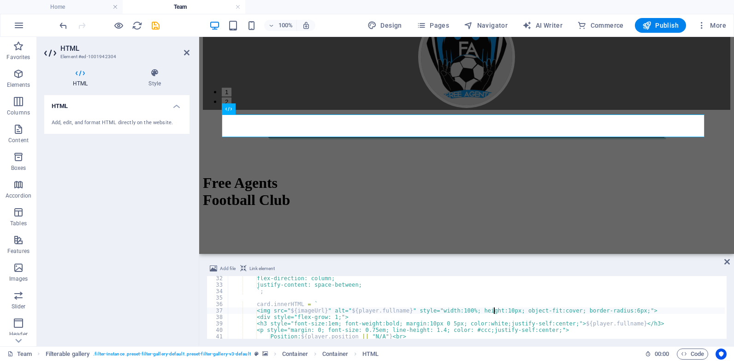
scroll to position [0, 22]
drag, startPoint x: 727, startPoint y: 313, endPoint x: 726, endPoint y: 323, distance: 10.2
click at [726, 323] on div "Add file Link element <img src="${imageUrl}" alt="${player.fullname}" style="wi…" at bounding box center [466, 300] width 535 height 90
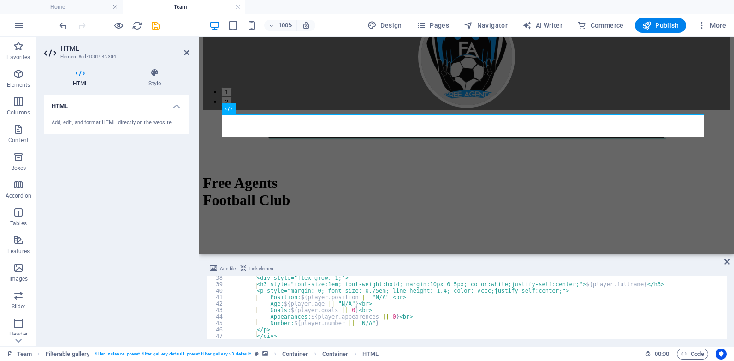
scroll to position [249, 0]
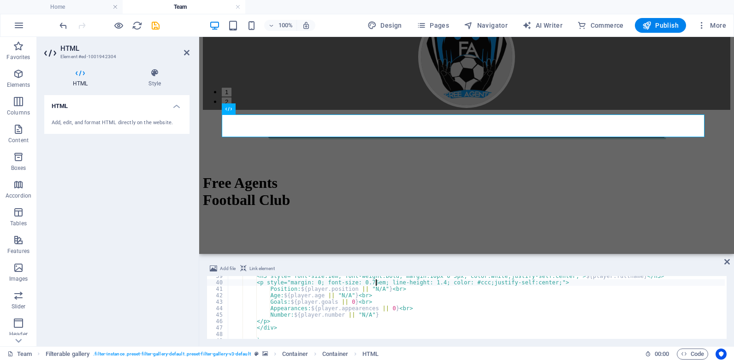
click at [376, 282] on div "<h3 style="font-size:1em; font-weight:bold; margin:10px 0 5px; color:white;just…" at bounding box center [476, 311] width 497 height 76
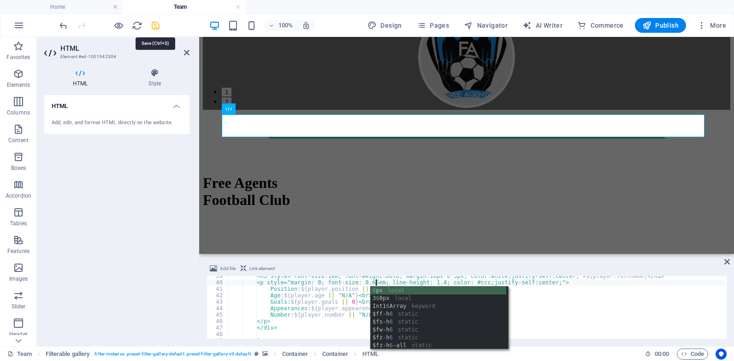
type textarea "<p style="margin: 0; font-size: 0.65em; line-height: 1.4; color: #ccc;justify-s…"
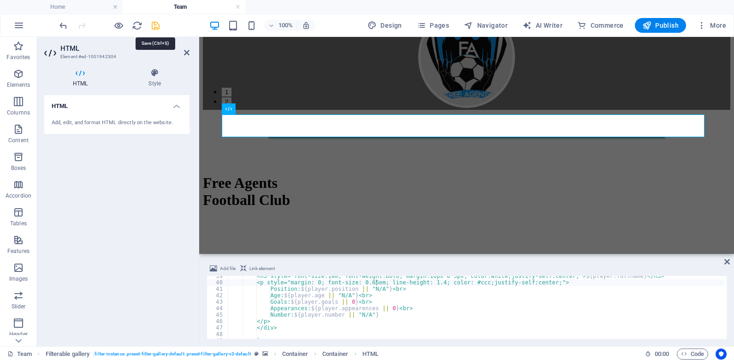
click at [155, 25] on icon "save" at bounding box center [155, 25] width 11 height 11
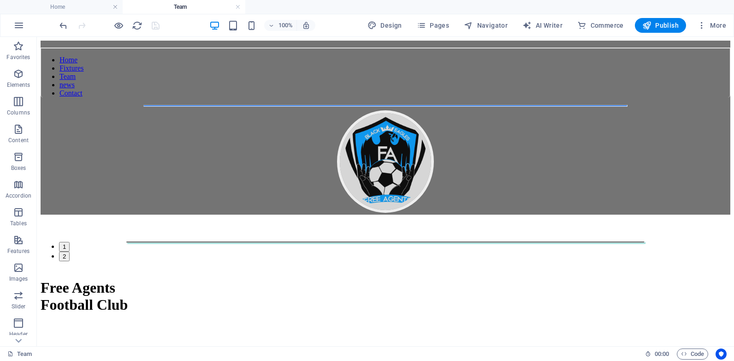
scroll to position [732, 0]
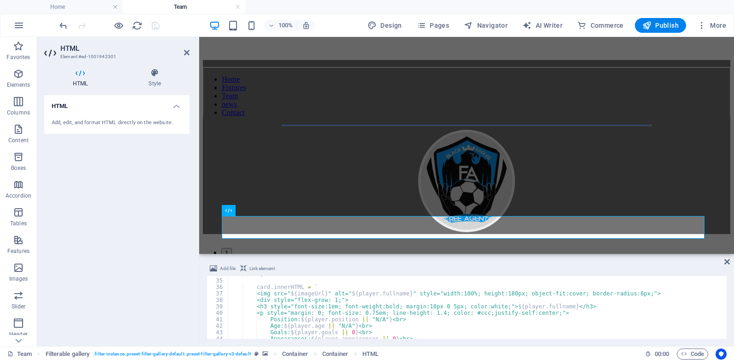
scroll to position [221, 0]
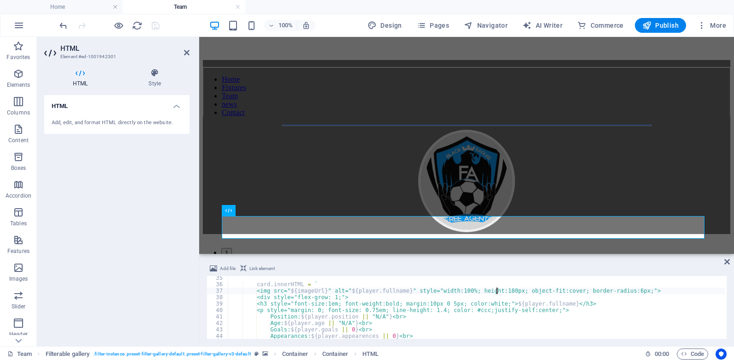
click at [497, 289] on div "card . innerHTML = ` <img src=" ${ imageUrl } " alt=" ${ player . fullname } " …" at bounding box center [476, 312] width 497 height 76
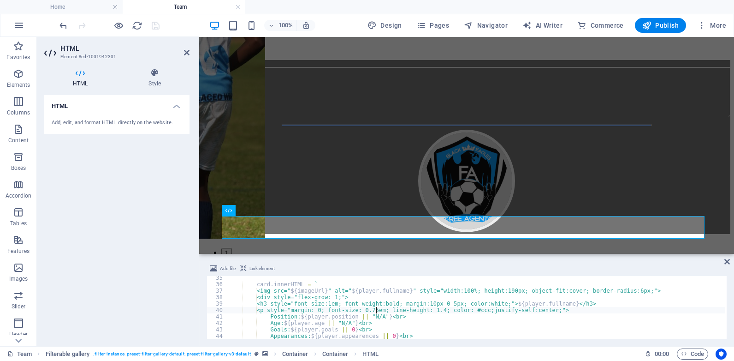
click at [376, 309] on div "card . innerHTML = ` <img src=" ${ imageUrl } " alt=" ${ player . fullname } " …" at bounding box center [476, 312] width 497 height 76
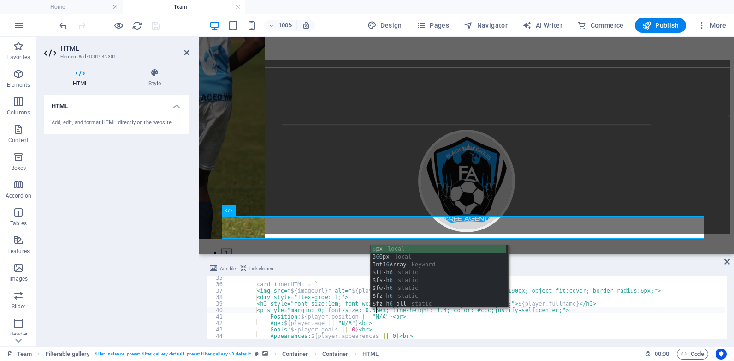
scroll to position [0, 12]
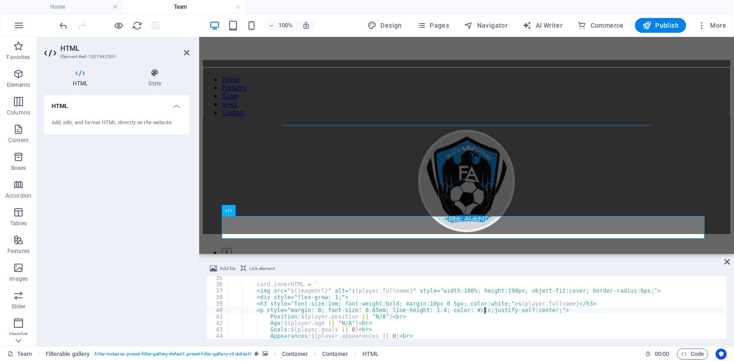
click at [484, 310] on div "card . innerHTML = ` <img src=" ${ imageUrl } " alt=" ${ player . fullname } " …" at bounding box center [476, 312] width 497 height 76
drag, startPoint x: 484, startPoint y: 310, endPoint x: 546, endPoint y: 311, distance: 61.8
click at [546, 311] on div "card . innerHTML = ` <img src=" ${ imageUrl } " alt=" ${ player . fullname } " …" at bounding box center [476, 312] width 497 height 76
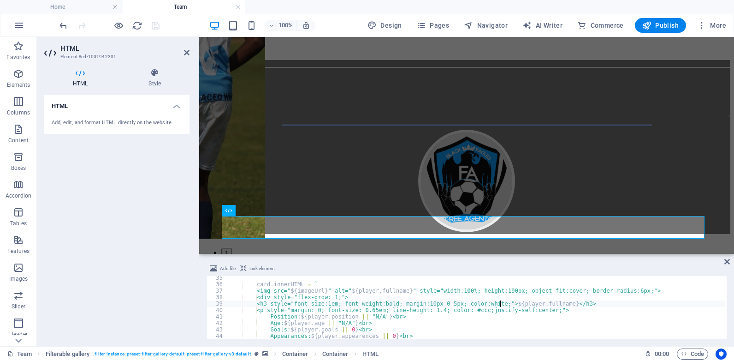
click at [500, 303] on div "card . innerHTML = ` <img src=" ${ imageUrl } " alt=" ${ player . fullname } " …" at bounding box center [476, 312] width 497 height 76
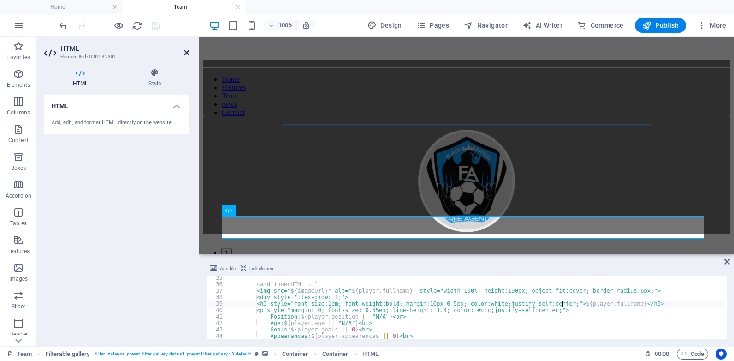
type textarea "<h3 style="font-size:1em; font-weight:bold; margin:10px 0 5px; color:white;just…"
click at [186, 51] on icon at bounding box center [187, 52] width 6 height 7
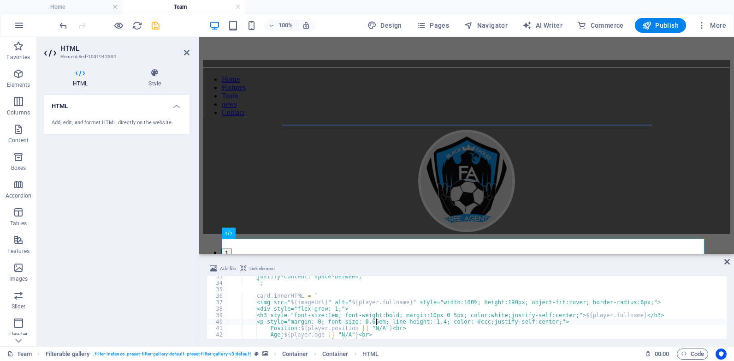
scroll to position [209, 0]
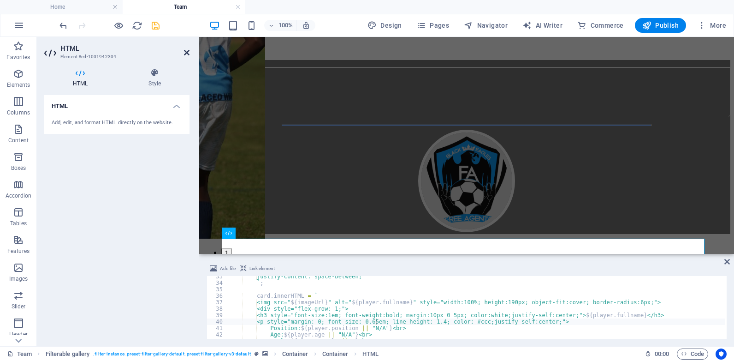
click at [187, 53] on icon at bounding box center [187, 52] width 6 height 7
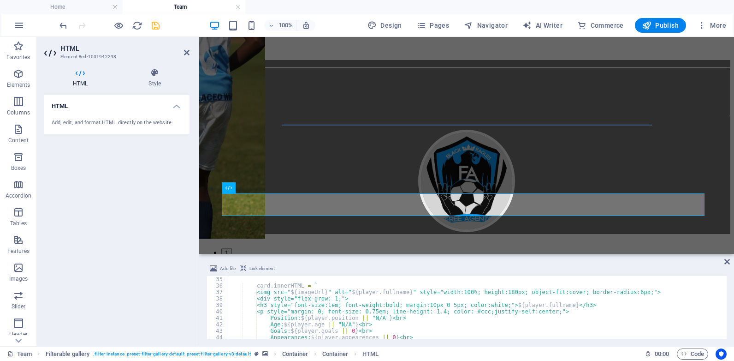
scroll to position [222, 0]
click at [497, 291] on div "card . innerHTML = ` <img src=" ${ imageUrl } " alt=" ${ player . fullname } " …" at bounding box center [476, 311] width 497 height 76
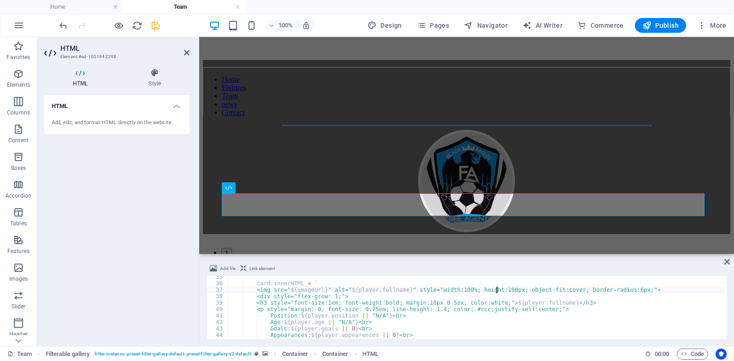
scroll to position [0, 22]
click at [374, 307] on div "card . innerHTML = ` <img src=" ${ imageUrl } " alt=" ${ player . fullname } " …" at bounding box center [476, 311] width 497 height 76
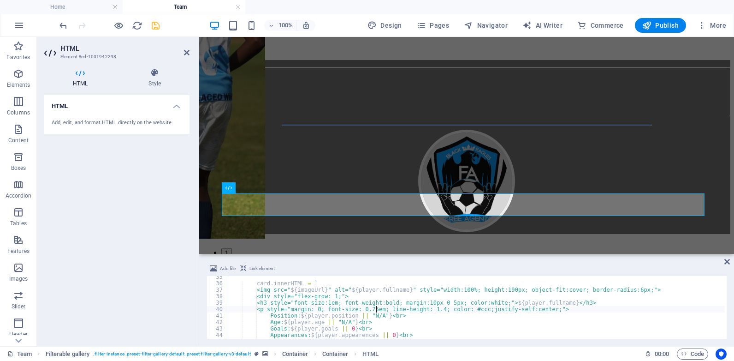
click at [375, 307] on div "card . innerHTML = ` <img src=" ${ imageUrl } " alt=" ${ player . fullname } " …" at bounding box center [476, 311] width 497 height 76
click at [475, 312] on div "card . innerHTML = ` <img src=" ${ imageUrl } " alt=" ${ player . fullname } " …" at bounding box center [476, 311] width 497 height 76
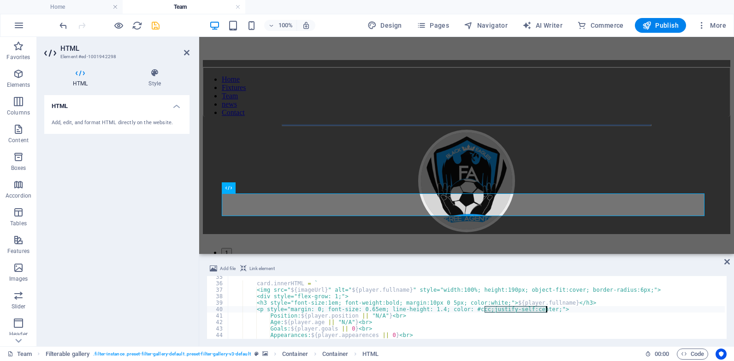
drag, startPoint x: 483, startPoint y: 310, endPoint x: 547, endPoint y: 308, distance: 63.7
click at [547, 308] on div "card . innerHTML = ` <img src=" ${ imageUrl } " alt=" ${ player . fullname } " …" at bounding box center [476, 311] width 497 height 76
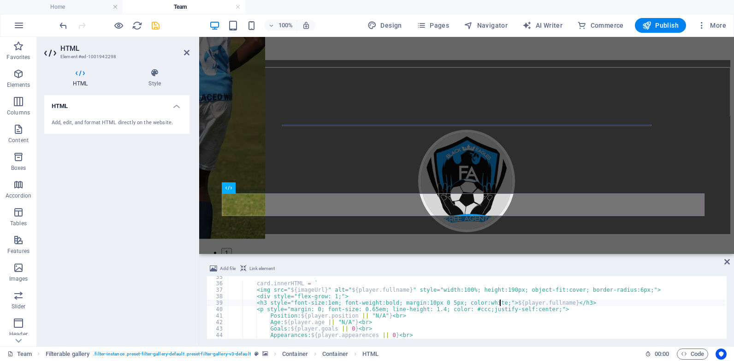
click at [499, 302] on div "card . innerHTML = ` <img src=" ${ imageUrl } " alt=" ${ player . fullname } " …" at bounding box center [476, 311] width 497 height 76
type textarea "<h3 style="font-size:1em; font-weight:bold; margin:10px 0 5px; color:white;just…"
click at [153, 26] on icon "save" at bounding box center [155, 25] width 11 height 11
